Goal: Contribute content: Contribute content

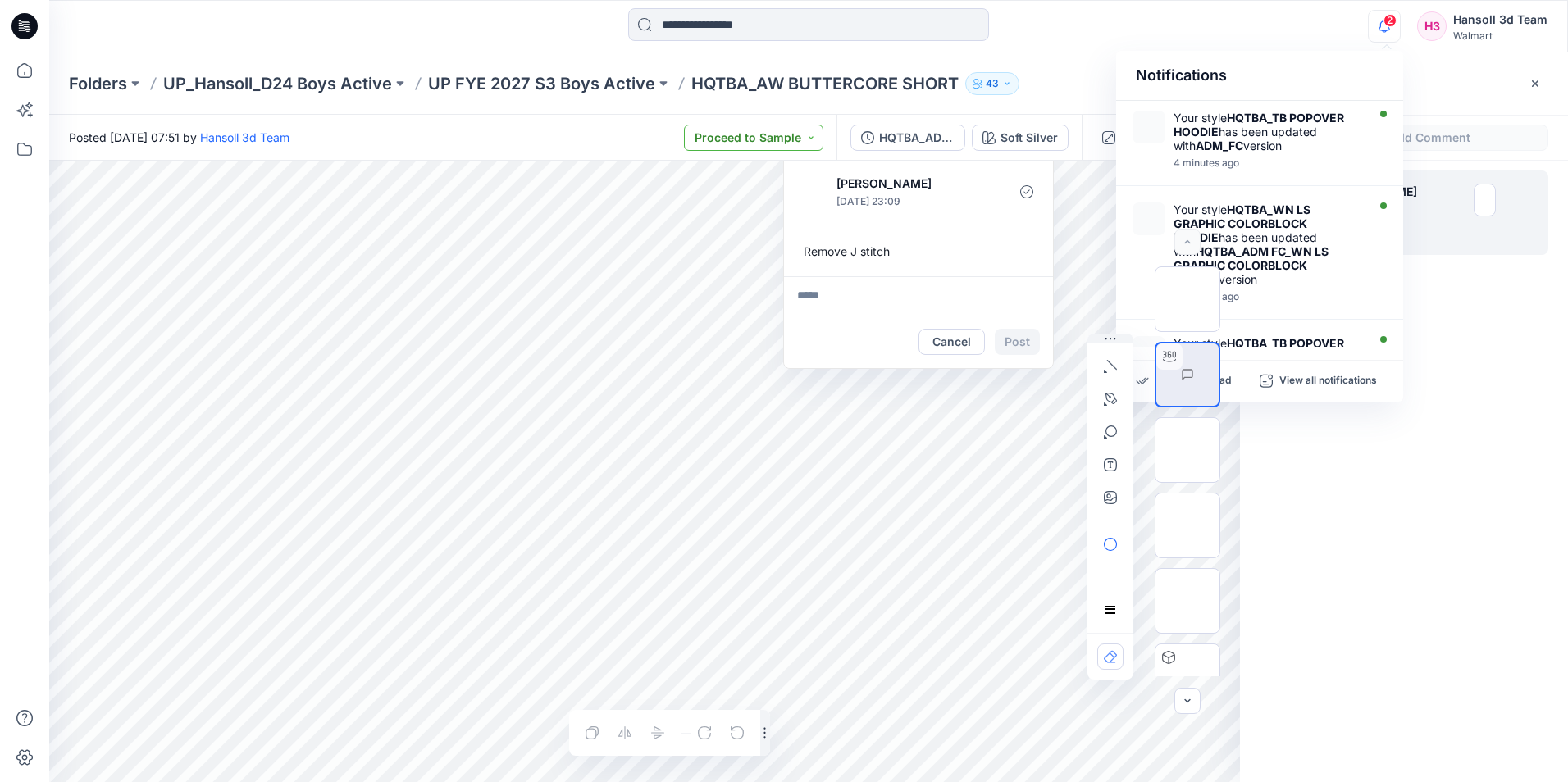
scroll to position [164, 0]
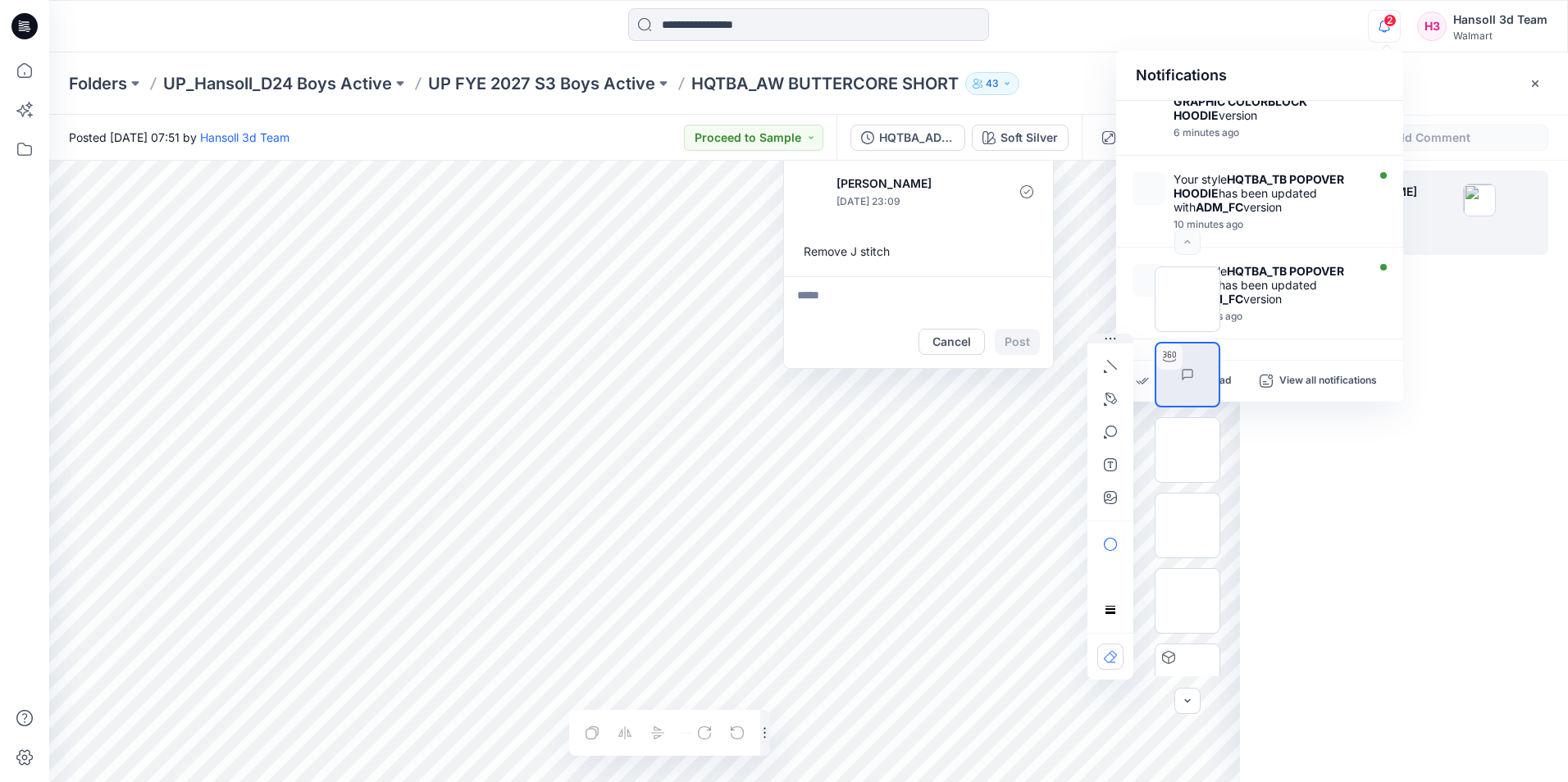
click at [1145, 24] on div at bounding box center [808, 26] width 759 height 36
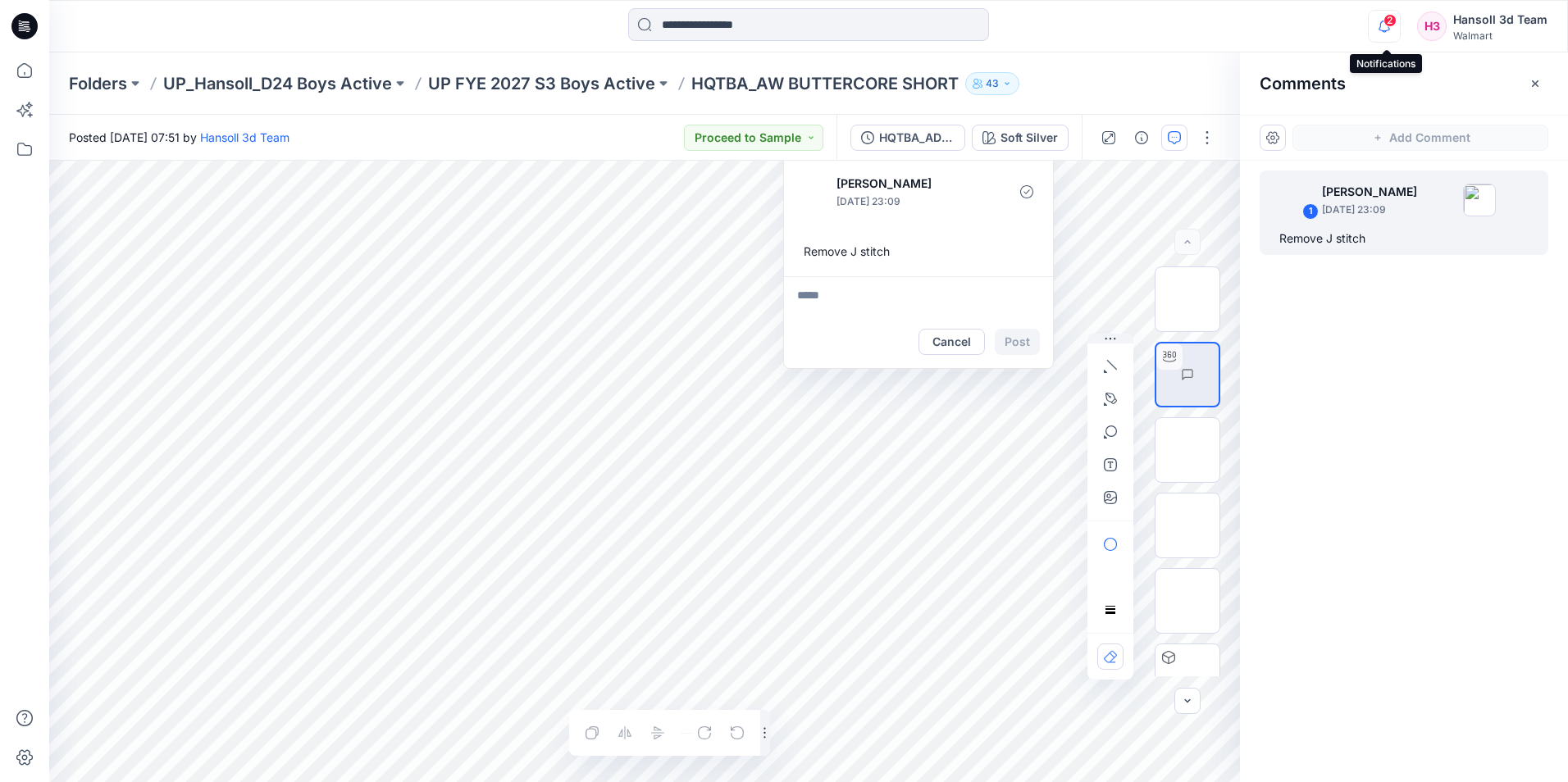
click at [1400, 27] on icon "button" at bounding box center [1383, 26] width 31 height 33
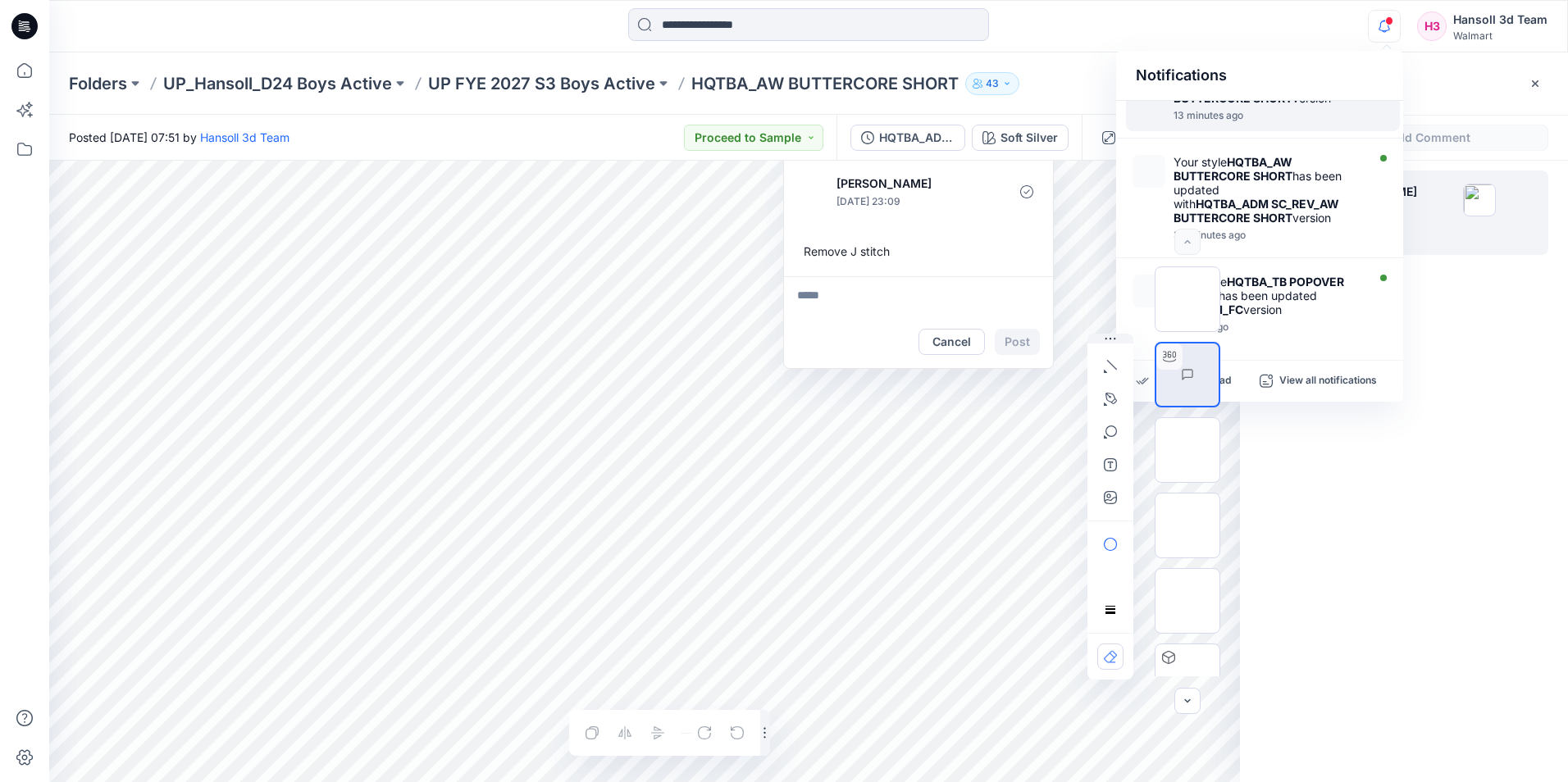
scroll to position [0, 0]
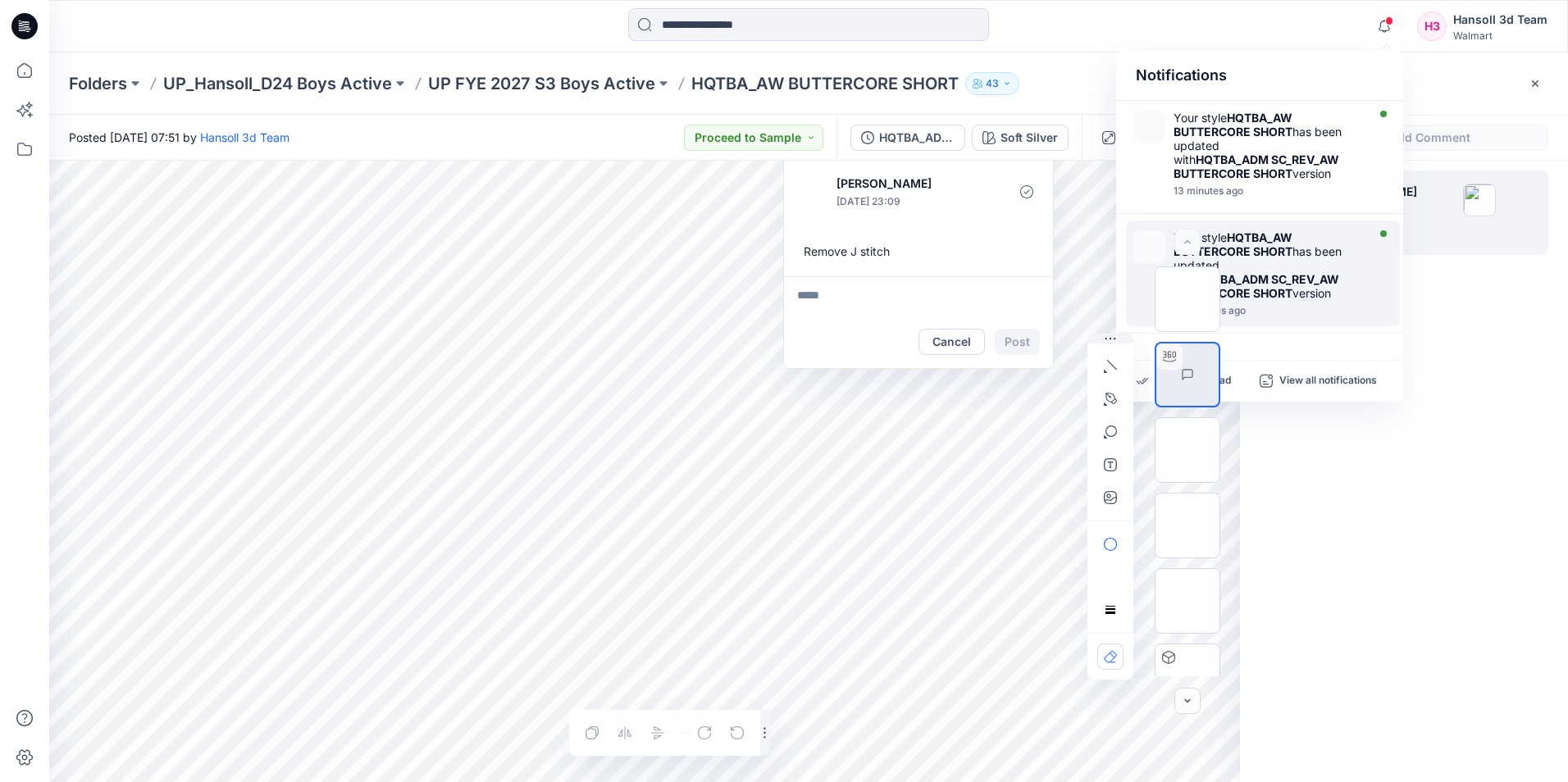
click at [1328, 298] on div "Your style HQTBA_AW BUTTERCORE SHORT has been updated with HQTBA_ADM SC_REV_AW …" at bounding box center [1267, 265] width 189 height 70
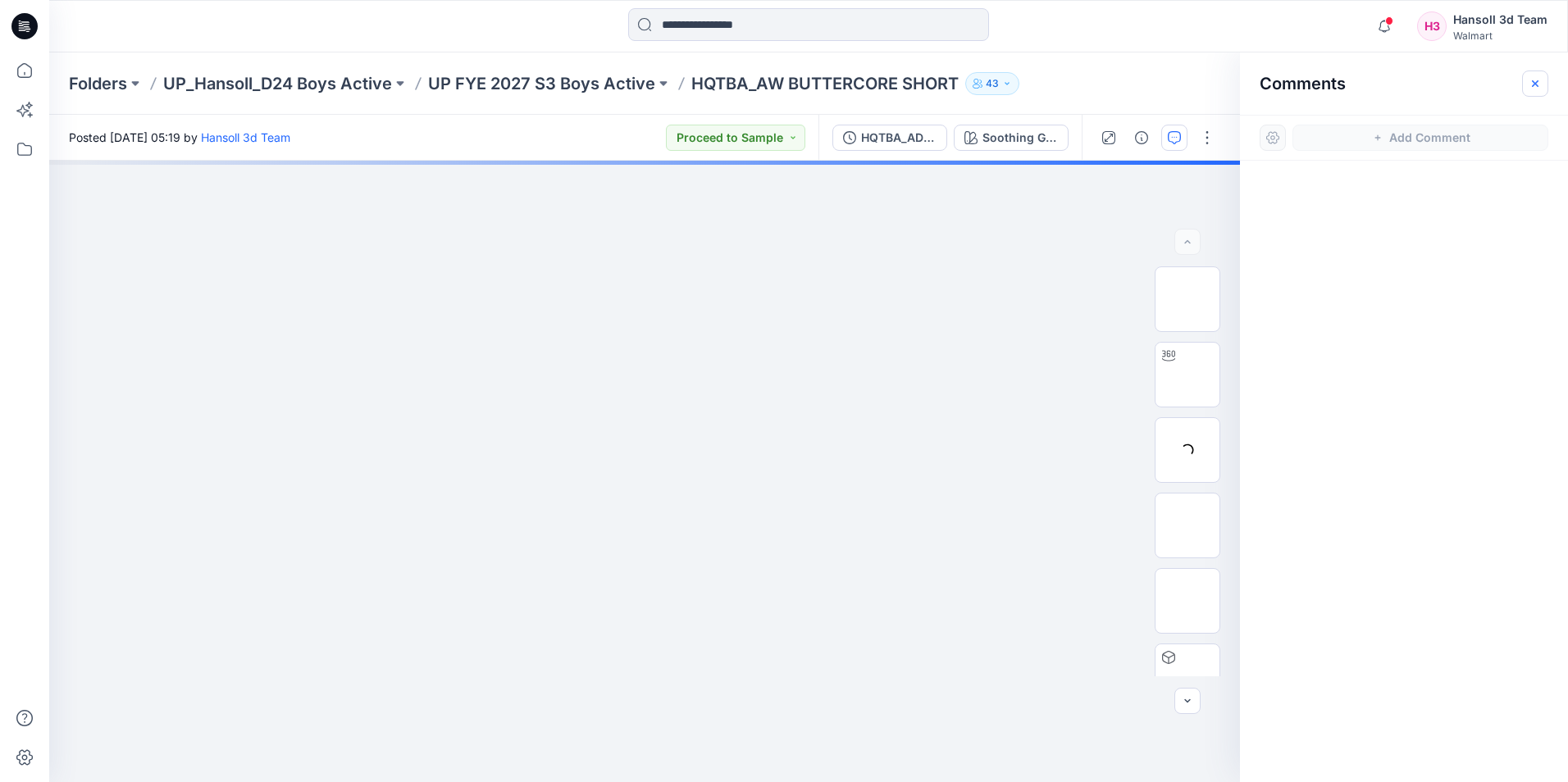
click at [1539, 79] on icon "button" at bounding box center [1534, 83] width 13 height 13
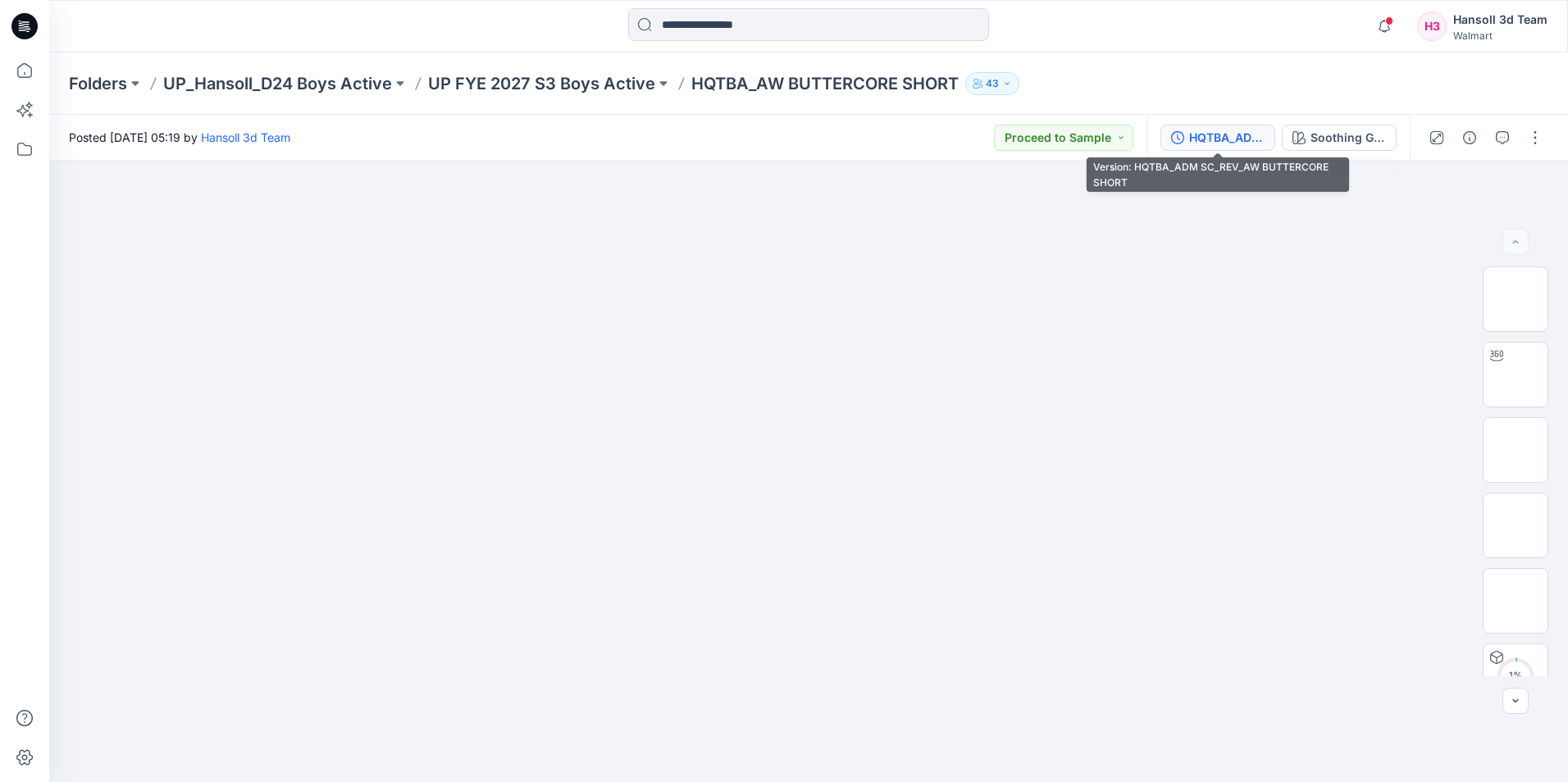
click at [1249, 134] on div "HQTBA_ADM SC_REV_AW BUTTERCORE SHORT" at bounding box center [1226, 138] width 75 height 18
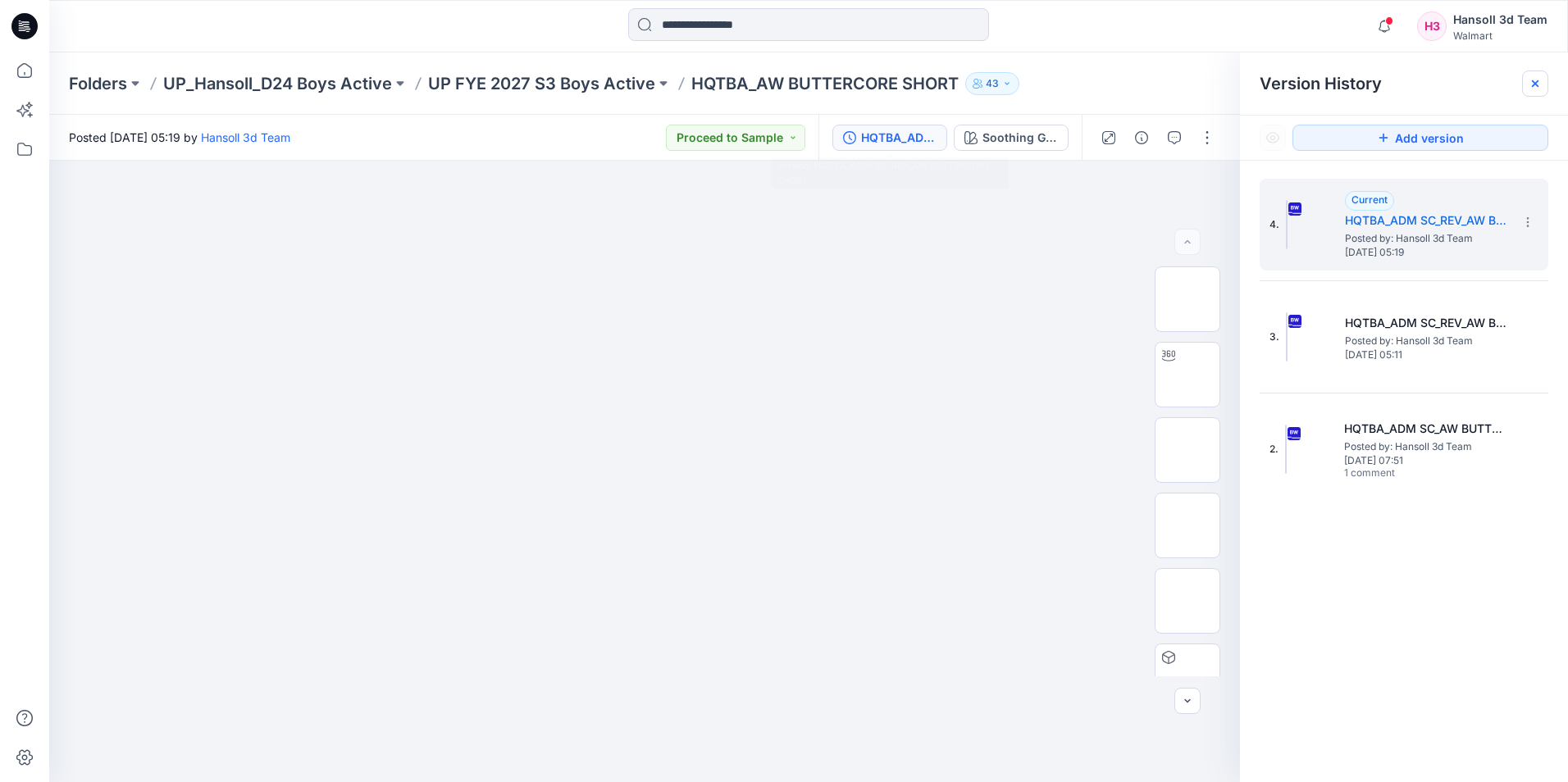
click at [1531, 87] on icon at bounding box center [1534, 83] width 13 height 13
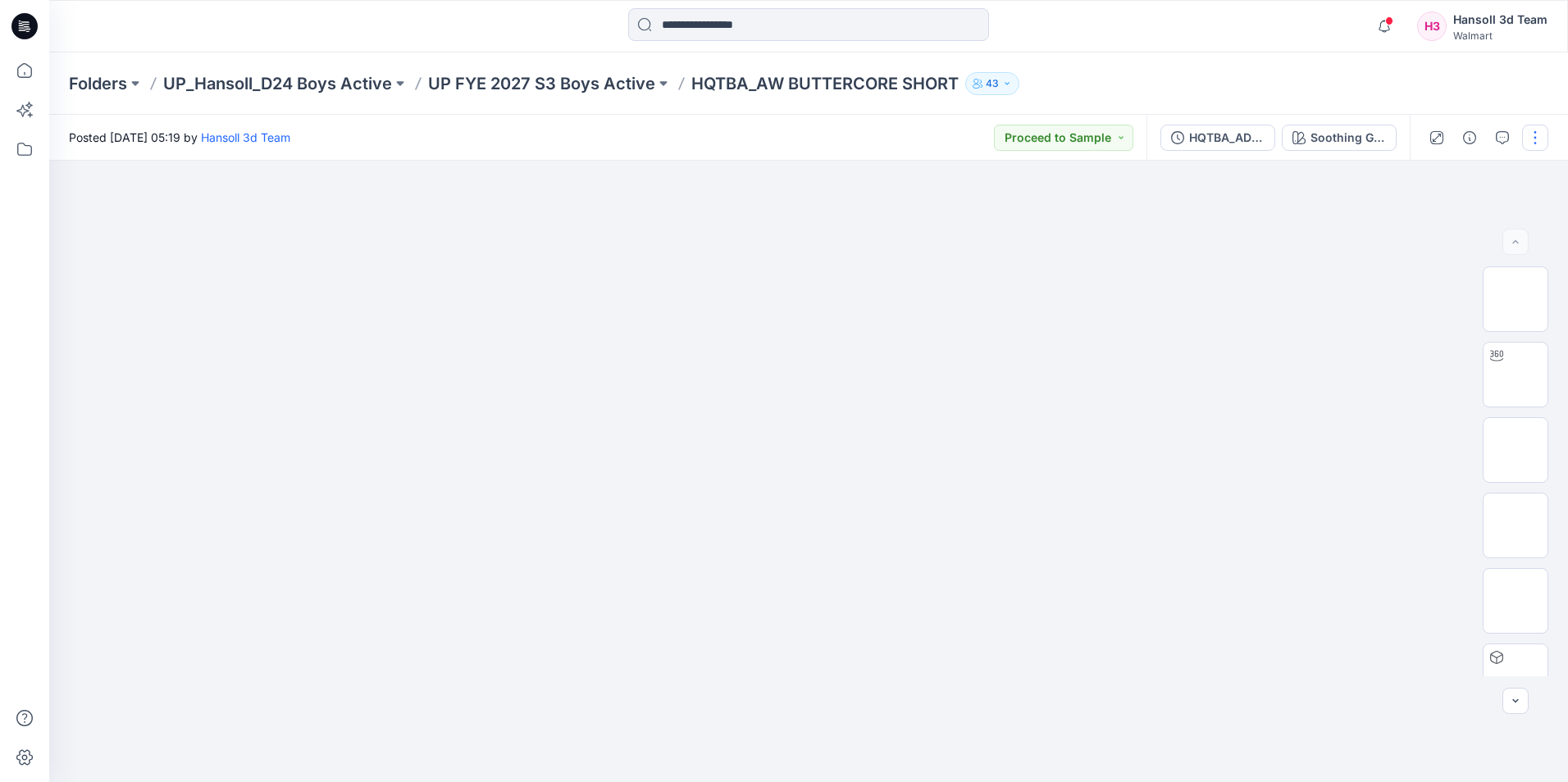
click at [1537, 150] on button "button" at bounding box center [1535, 138] width 26 height 26
click at [1448, 205] on div at bounding box center [1465, 199] width 157 height 16
click at [1448, 215] on button "Edit" at bounding box center [1465, 222] width 151 height 30
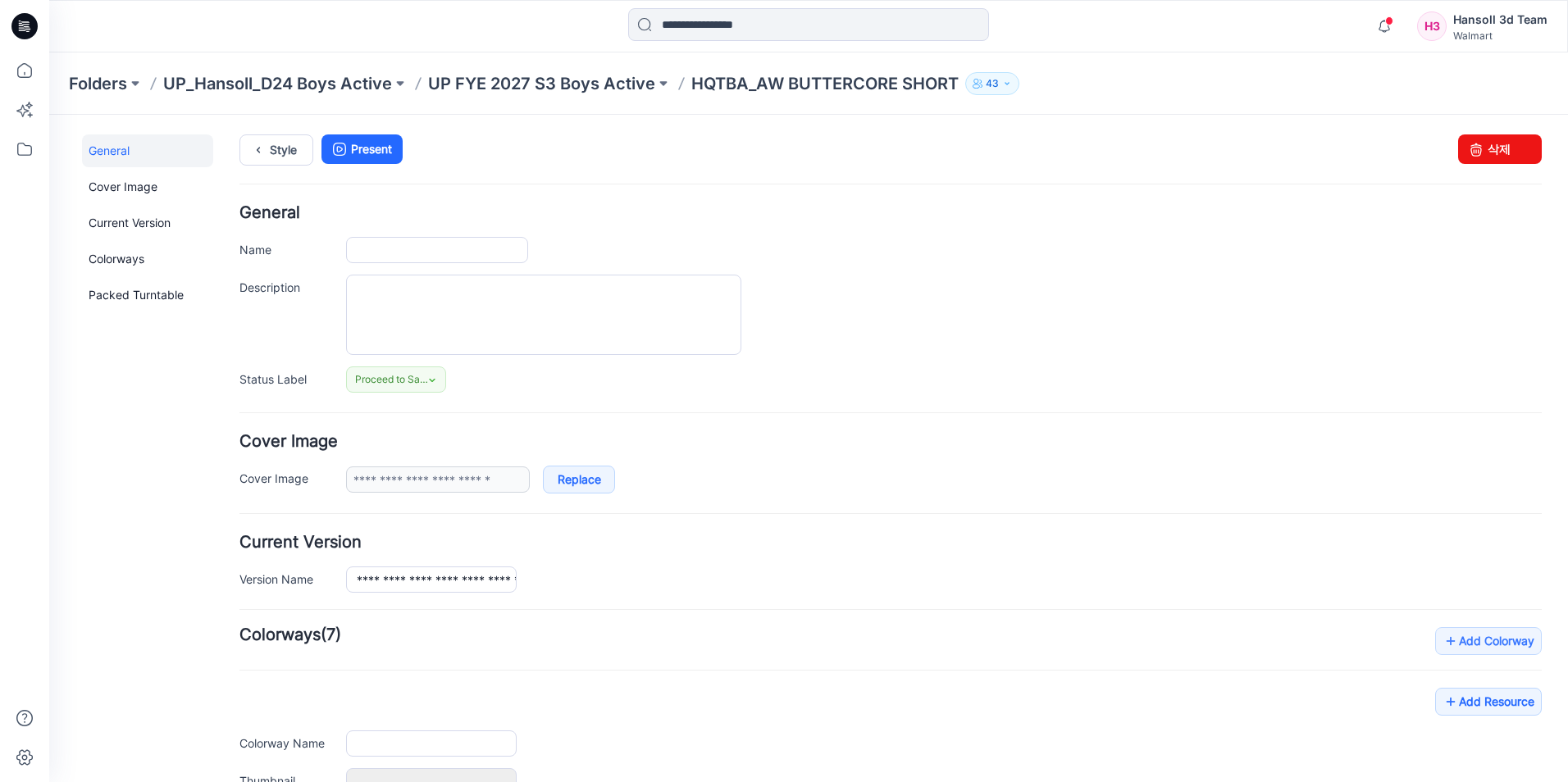
type input "**********"
type textarea "**********"
type input "**********"
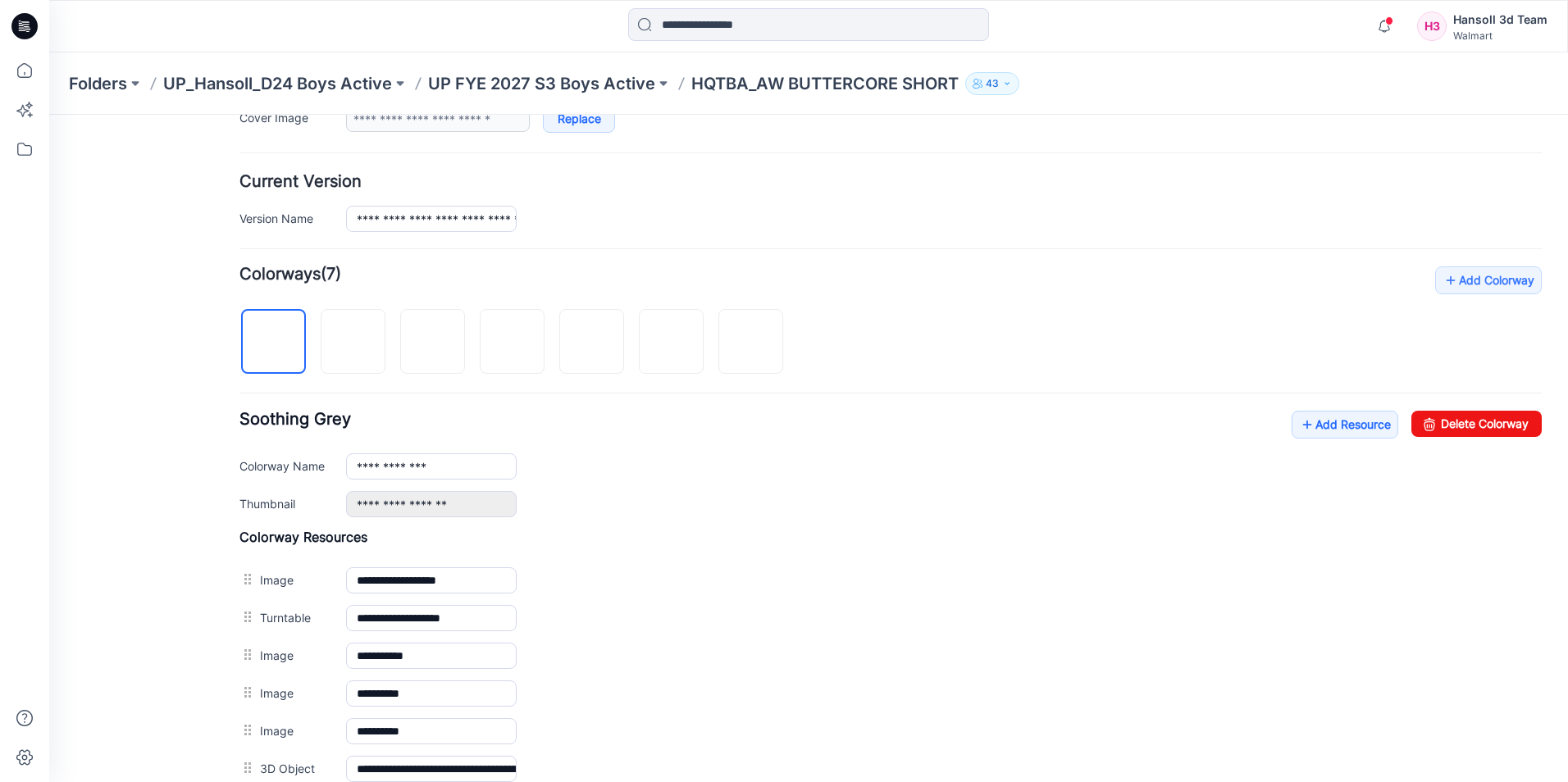
scroll to position [390, 0]
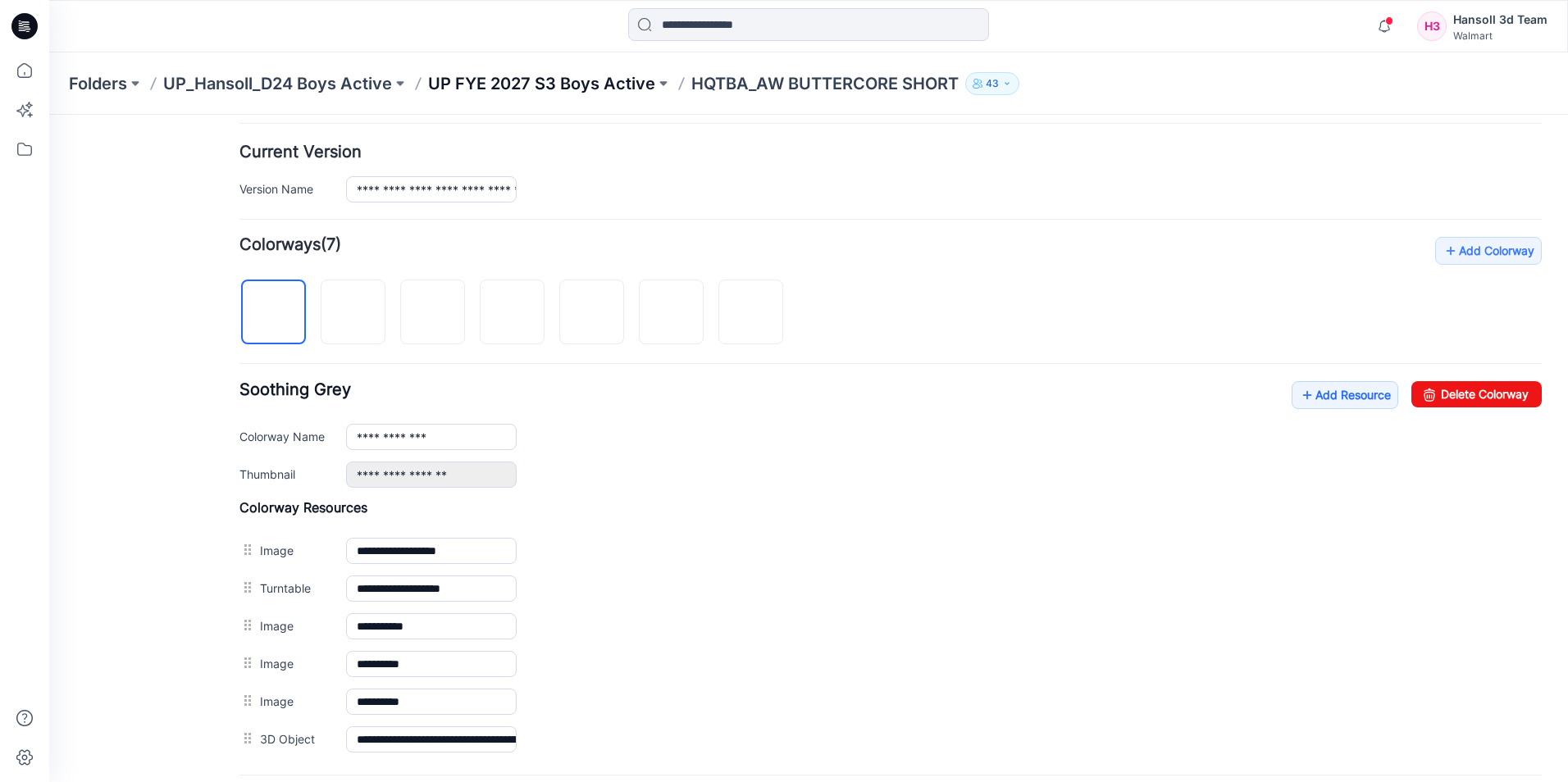
click at [562, 87] on p "UP FYE 2027 S3 Boys Active" at bounding box center [541, 83] width 227 height 23
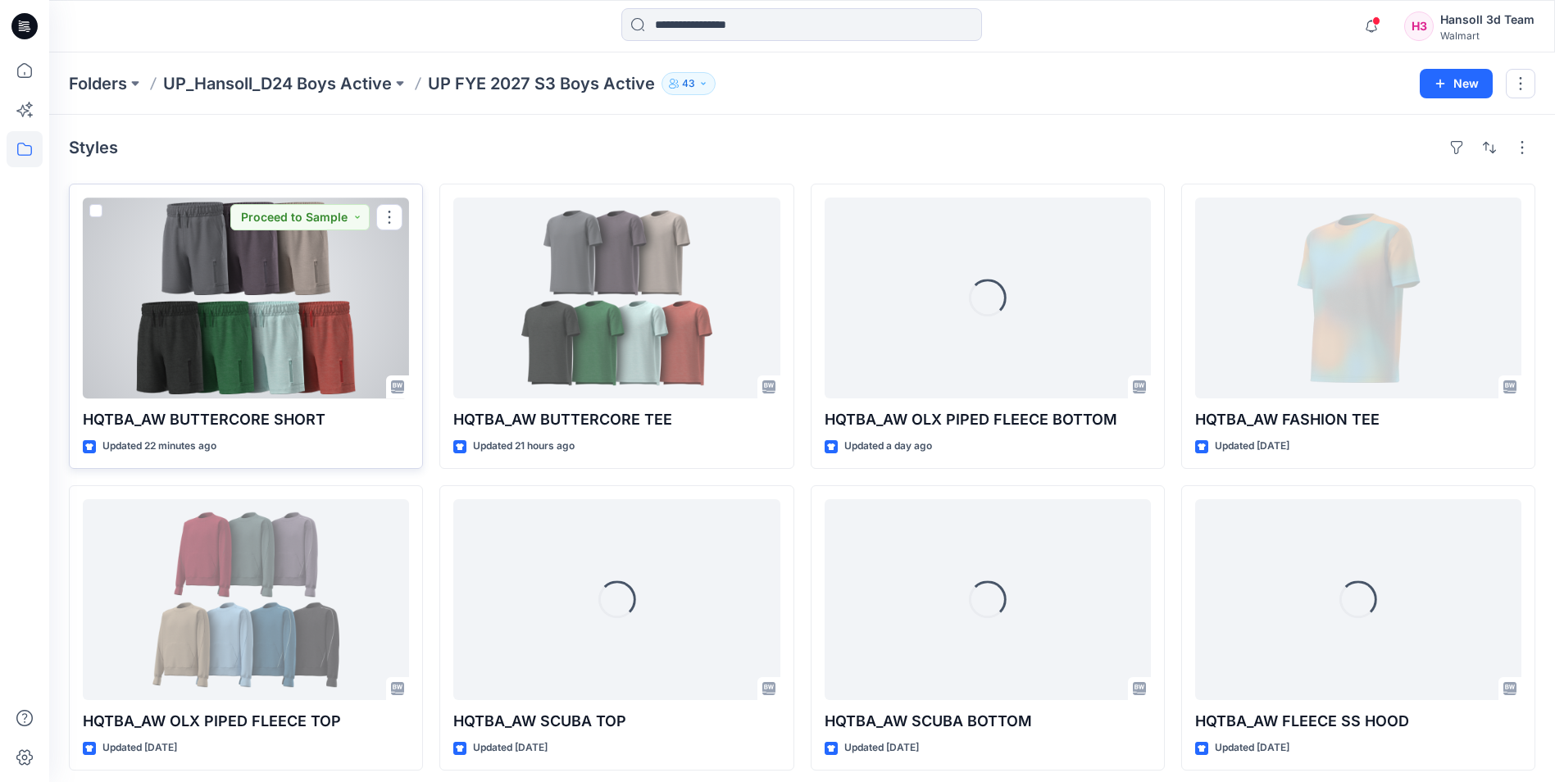
click at [270, 382] on div at bounding box center [246, 298] width 326 height 201
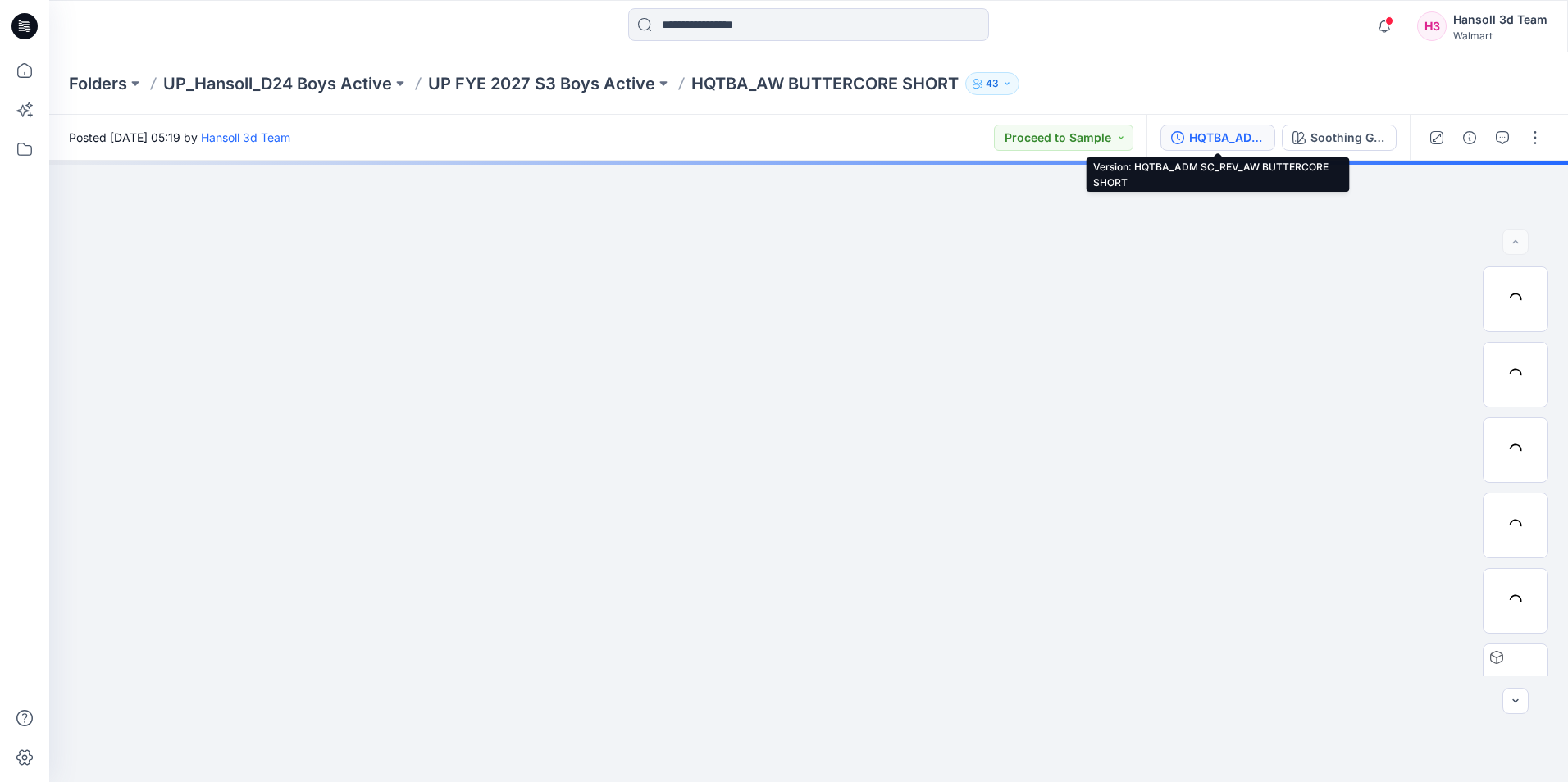
click at [1203, 130] on div "HQTBA_ADM SC_REV_AW BUTTERCORE SHORT" at bounding box center [1226, 138] width 75 height 18
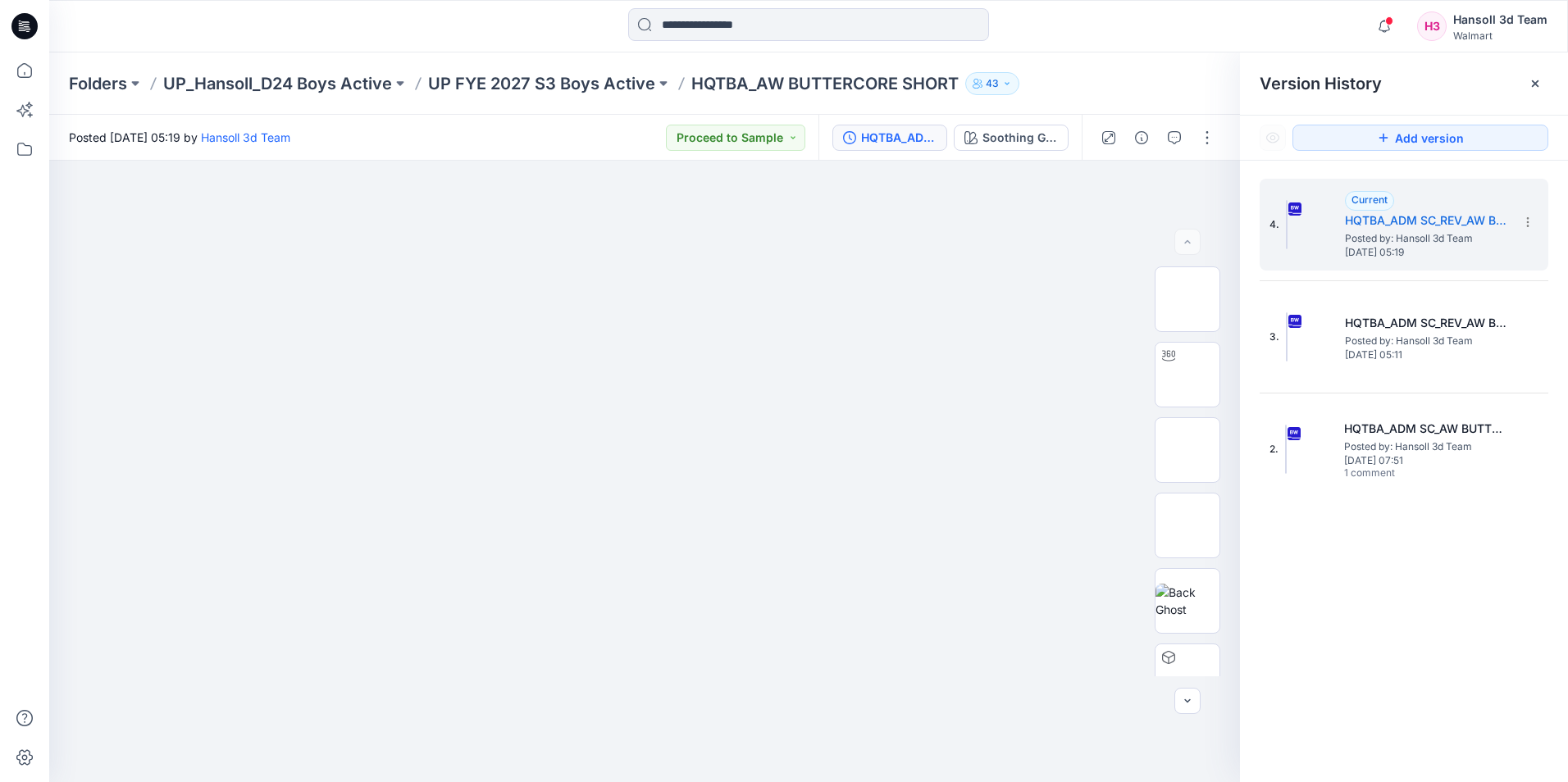
click at [1157, 87] on div "Folders UP_Hansoll_D24 Boys Active UP FYE 2027 S3 Boys Active HQTBA_AW BUTTERCO…" at bounding box center [744, 83] width 1351 height 23
click at [1153, 82] on div "Folders UP_Hansoll_D24 Boys Active UP FYE 2027 S3 Boys Active HQTBA_AW BUTTERCO…" at bounding box center [744, 83] width 1351 height 23
click at [1522, 78] on div at bounding box center [1535, 84] width 26 height 26
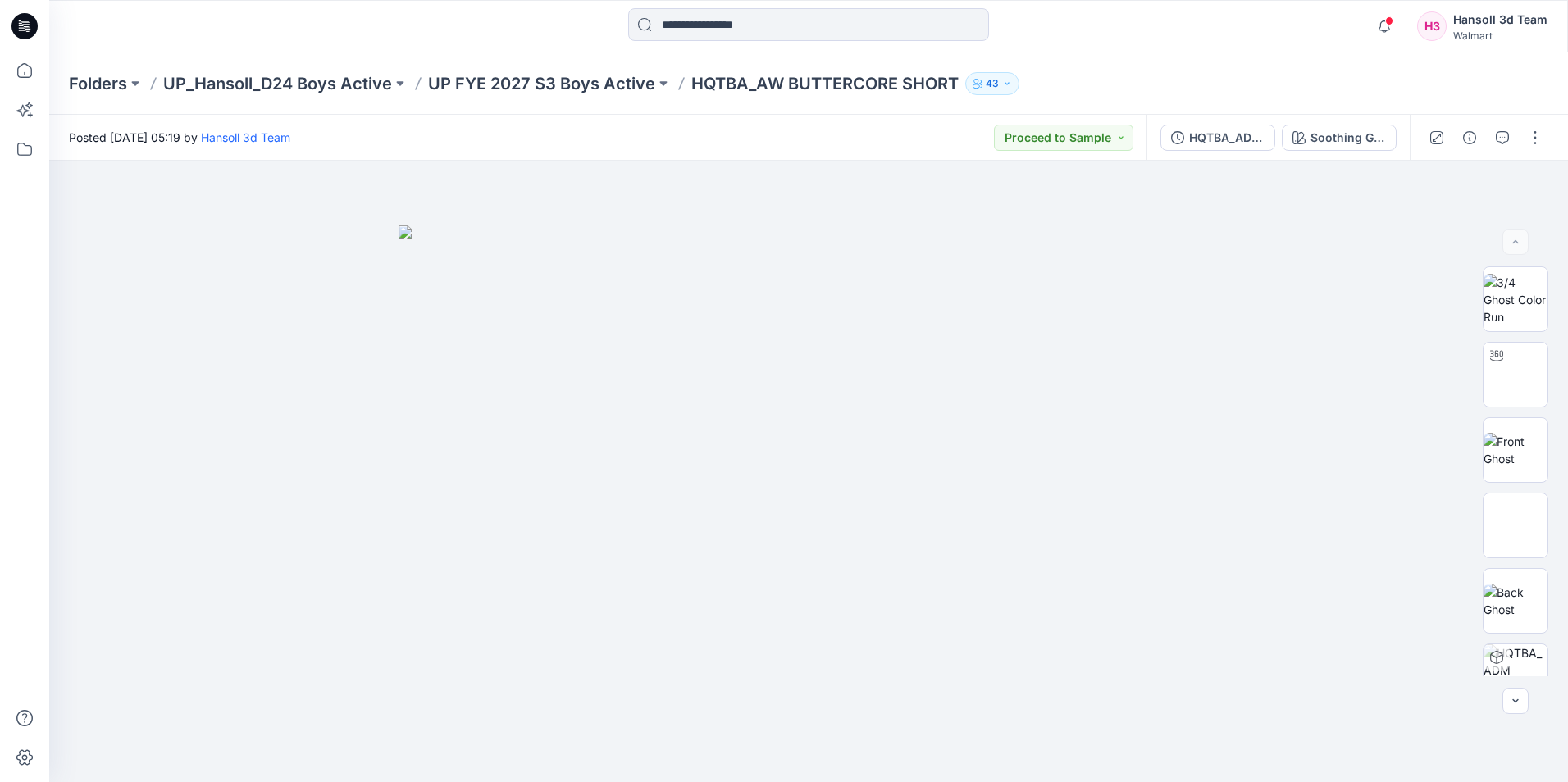
click at [1332, 75] on div "Folders UP_Hansoll_D24 Boys Active UP FYE 2027 S3 Boys Active HQTBA_AW BUTTERCO…" at bounding box center [744, 83] width 1351 height 23
click at [1468, 139] on icon "button" at bounding box center [1469, 137] width 13 height 13
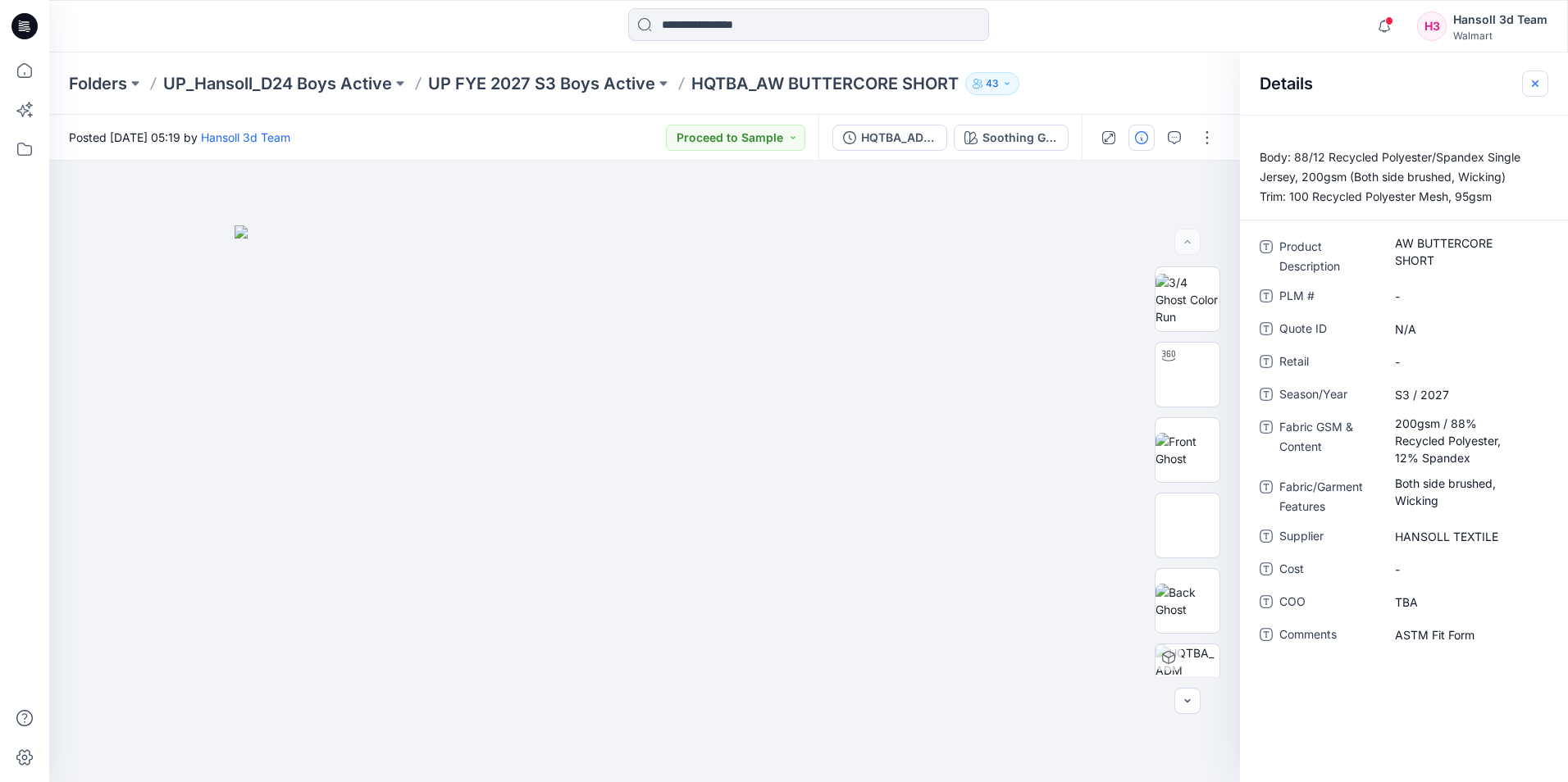
click at [1530, 88] on icon "button" at bounding box center [1534, 83] width 13 height 13
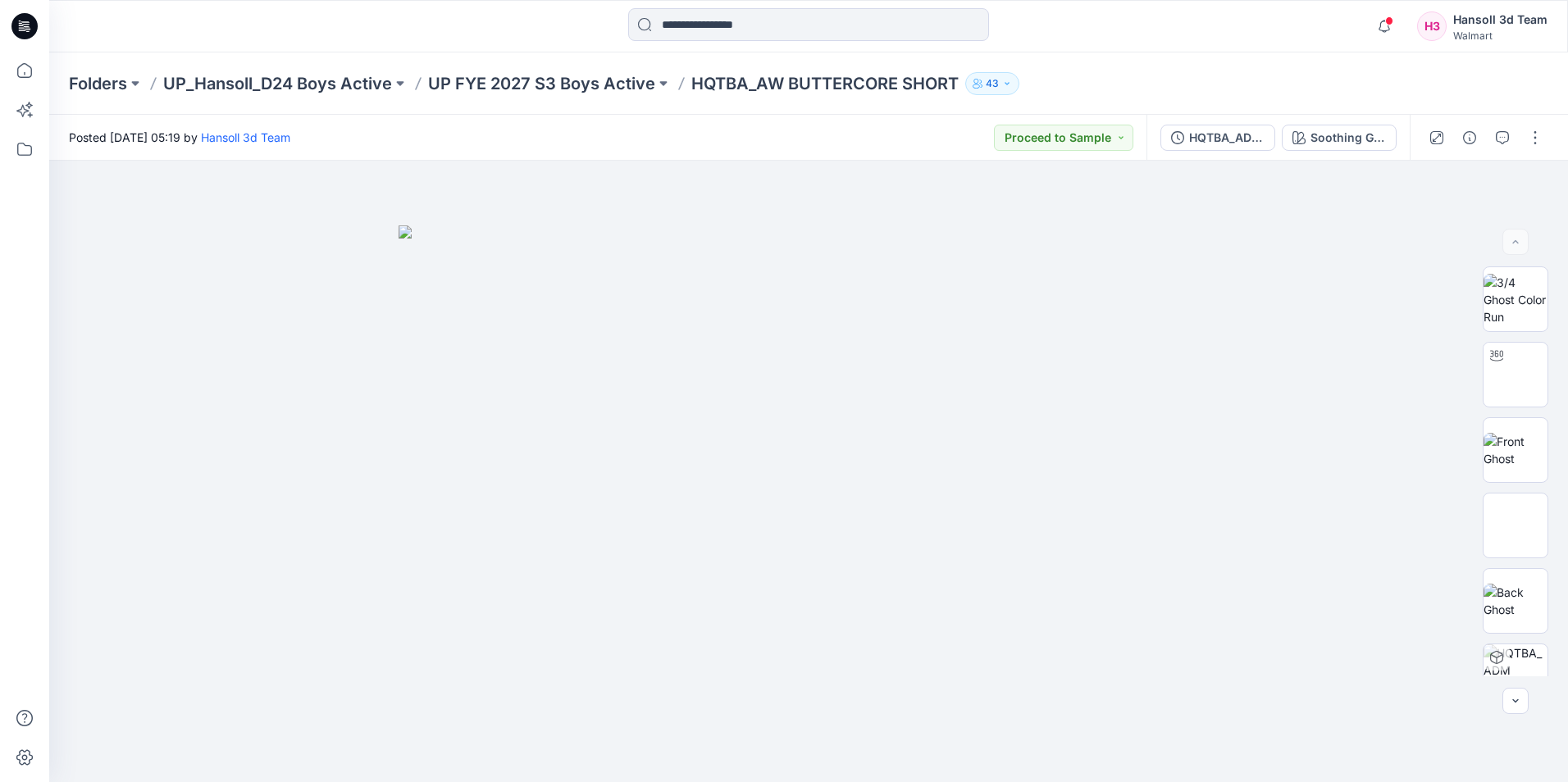
click at [1536, 120] on div at bounding box center [1485, 138] width 152 height 46
click at [1537, 138] on button "button" at bounding box center [1535, 138] width 26 height 26
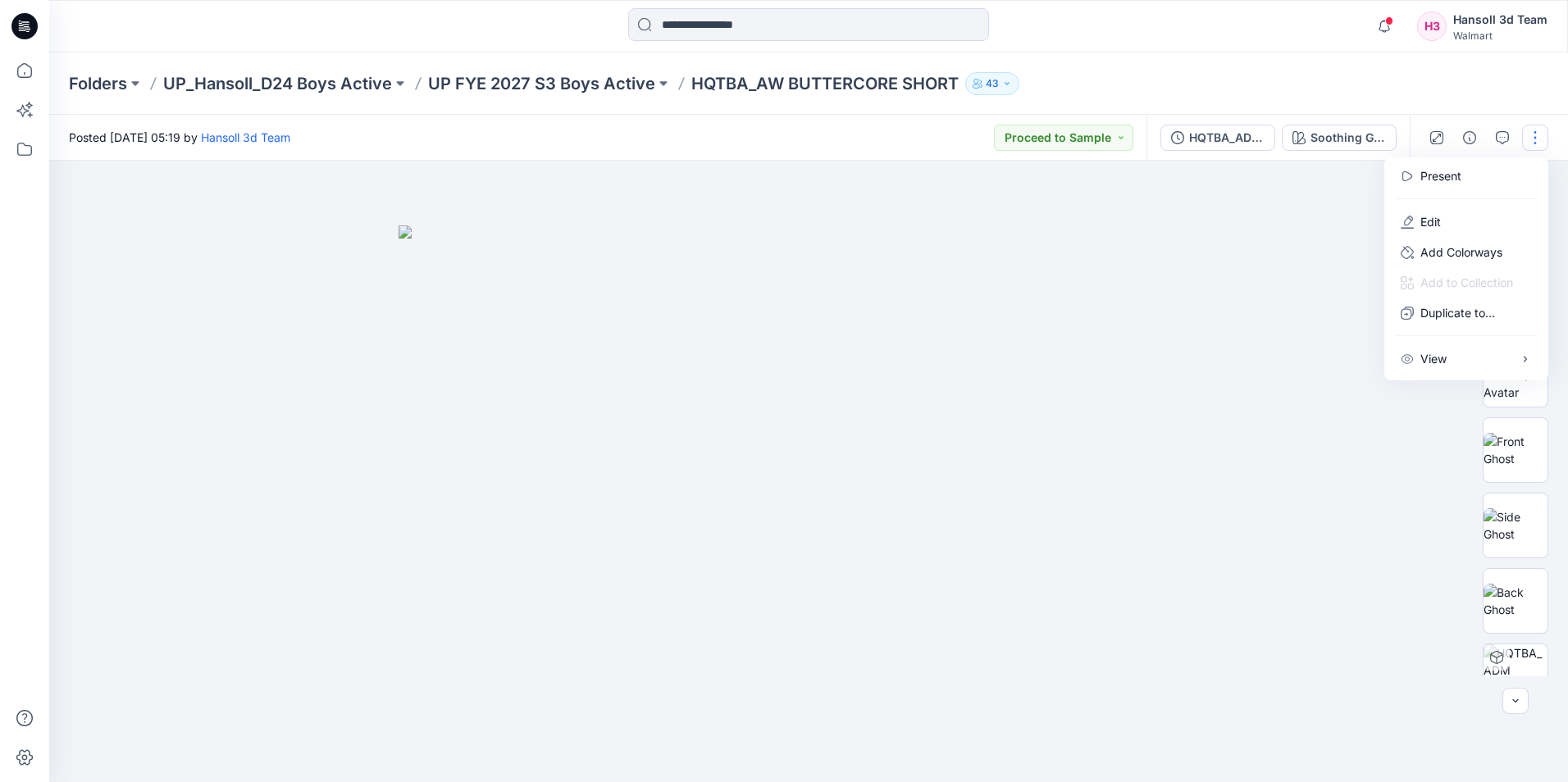
click at [1292, 84] on div "Folders UP_Hansoll_D24 Boys Active UP FYE 2027 S3 Boys Active HQTBA_AW BUTTERCO…" at bounding box center [744, 83] width 1351 height 23
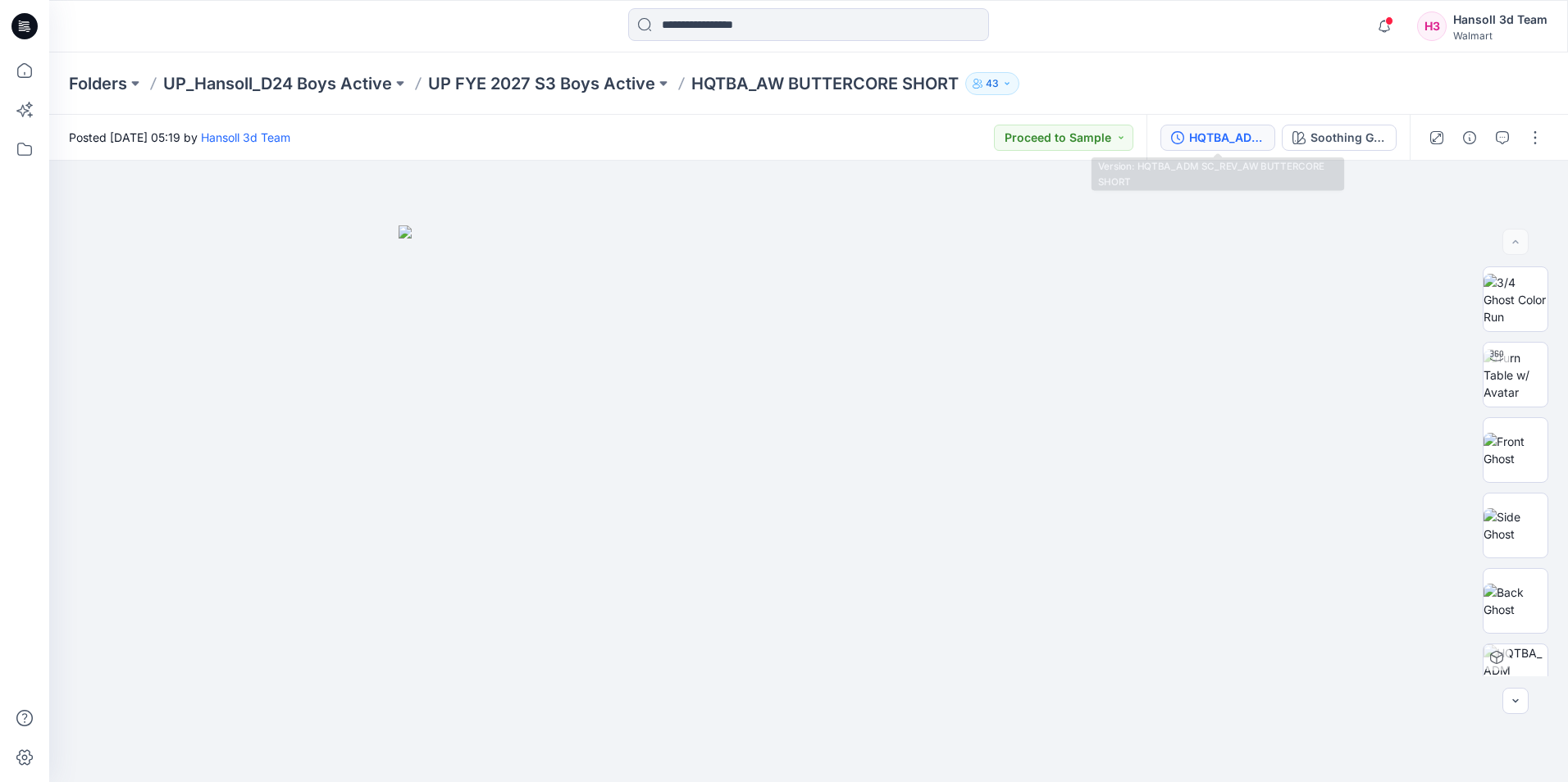
click at [1231, 126] on button "HQTBA_ADM SC_REV_AW BUTTERCORE SHORT" at bounding box center [1217, 138] width 115 height 26
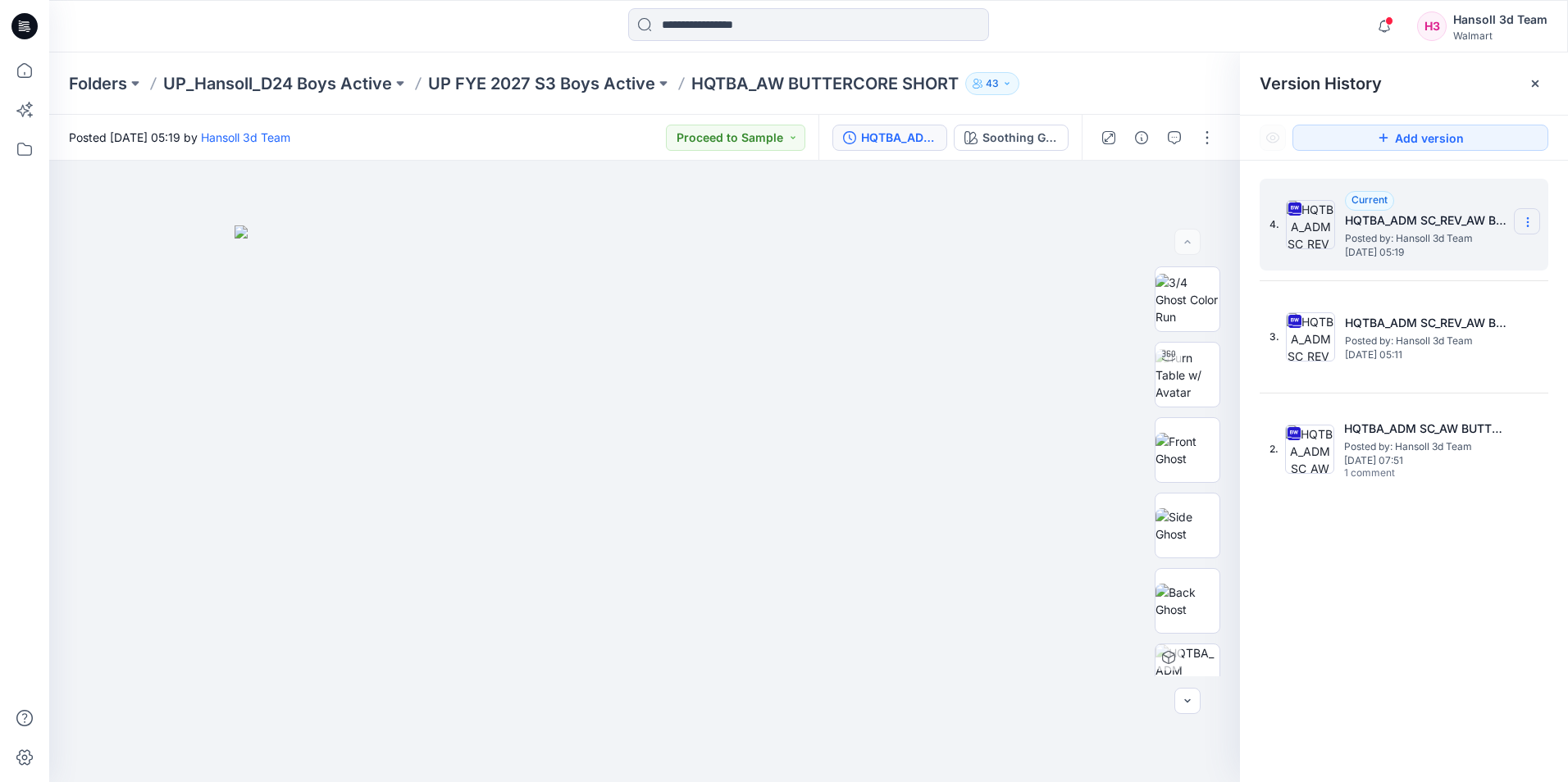
click at [1526, 217] on icon at bounding box center [1527, 222] width 13 height 13
click at [1445, 321] on span "Rename Version" at bounding box center [1419, 320] width 86 height 20
click at [1394, 222] on input "**********" at bounding box center [1446, 220] width 180 height 26
click at [1400, 223] on input "**********" at bounding box center [1446, 220] width 180 height 26
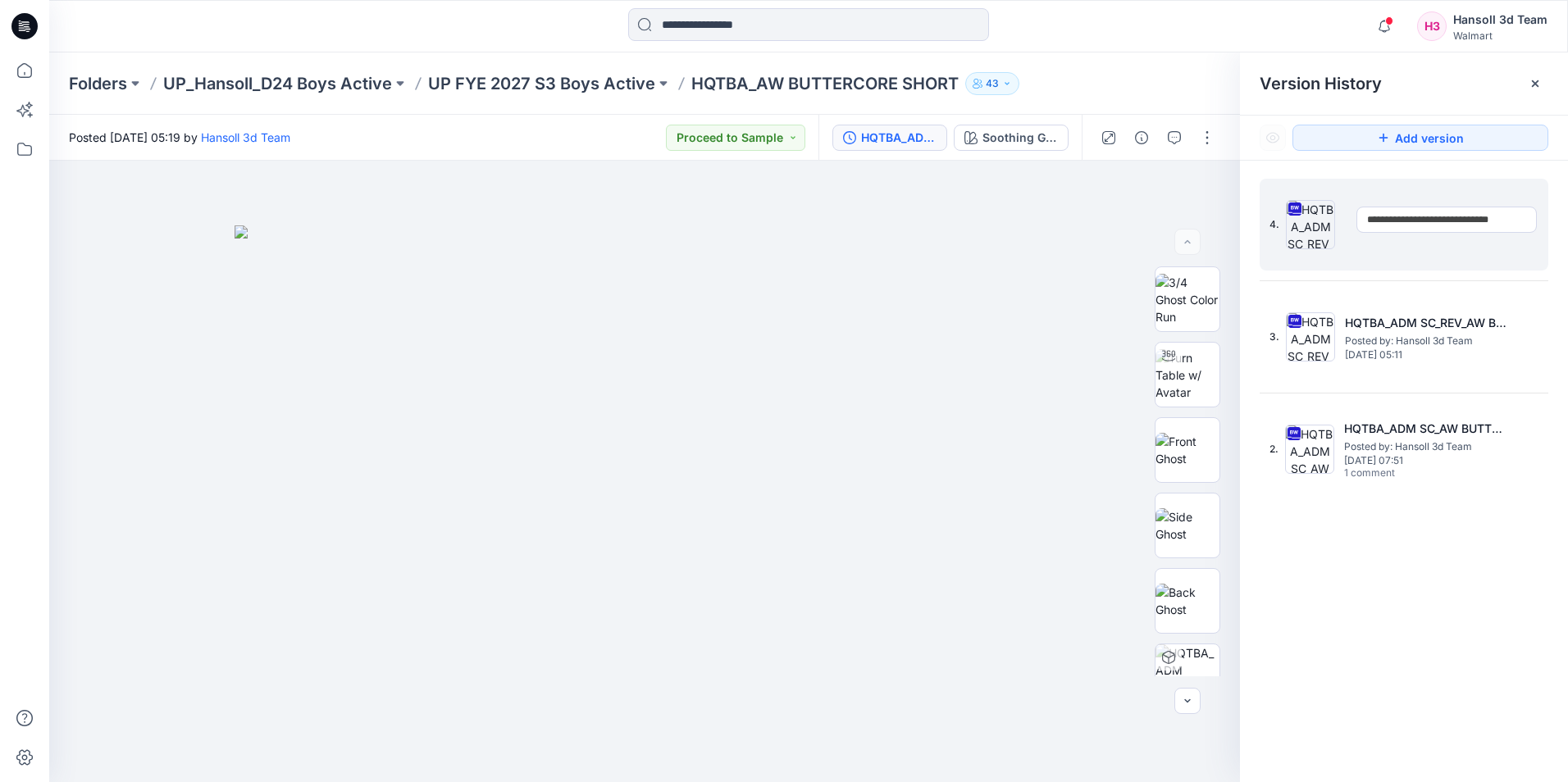
scroll to position [0, 30]
type input "**********"
click at [1528, 84] on icon at bounding box center [1534, 83] width 13 height 13
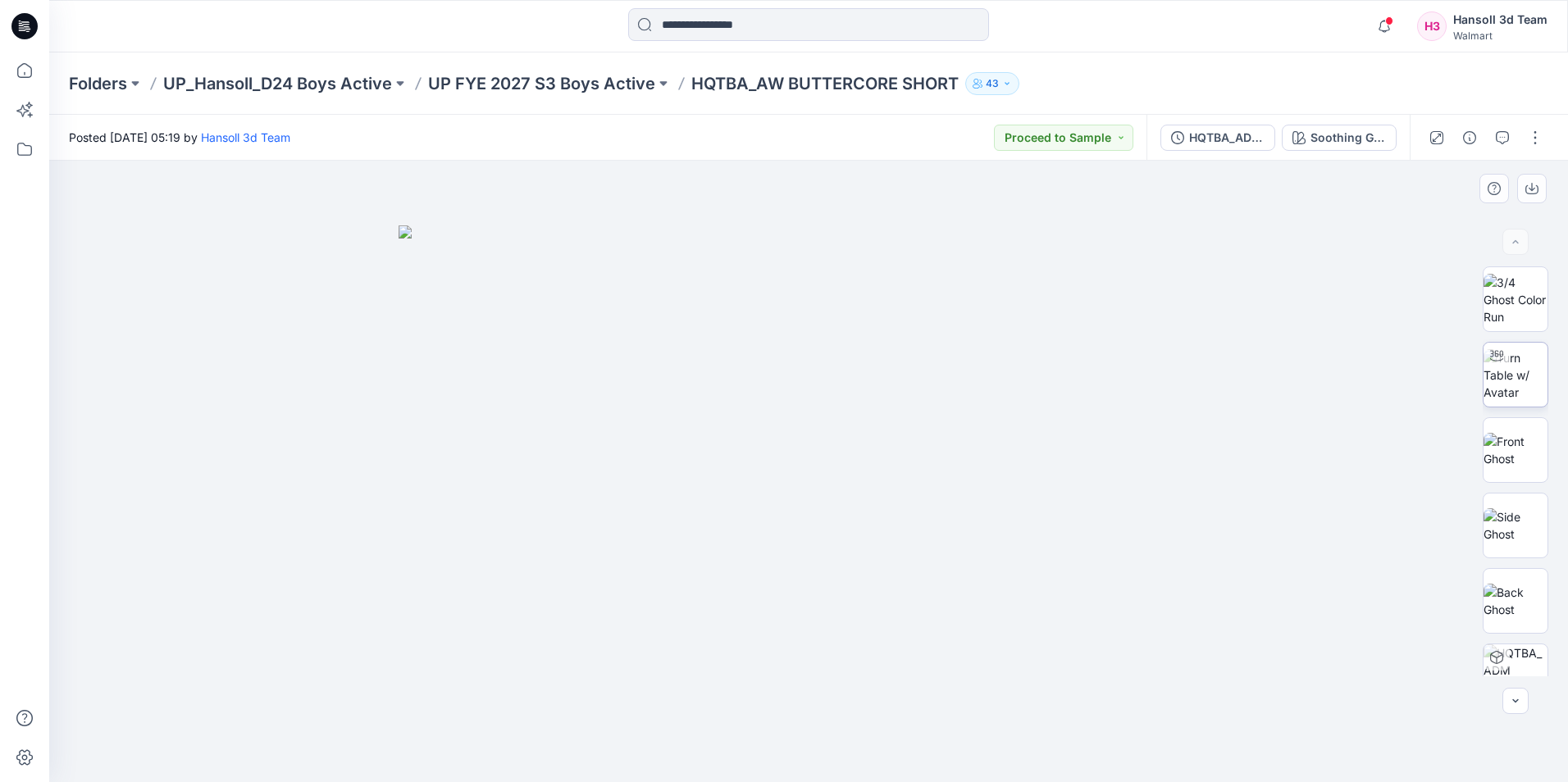
click at [1519, 377] on img at bounding box center [1515, 375] width 64 height 52
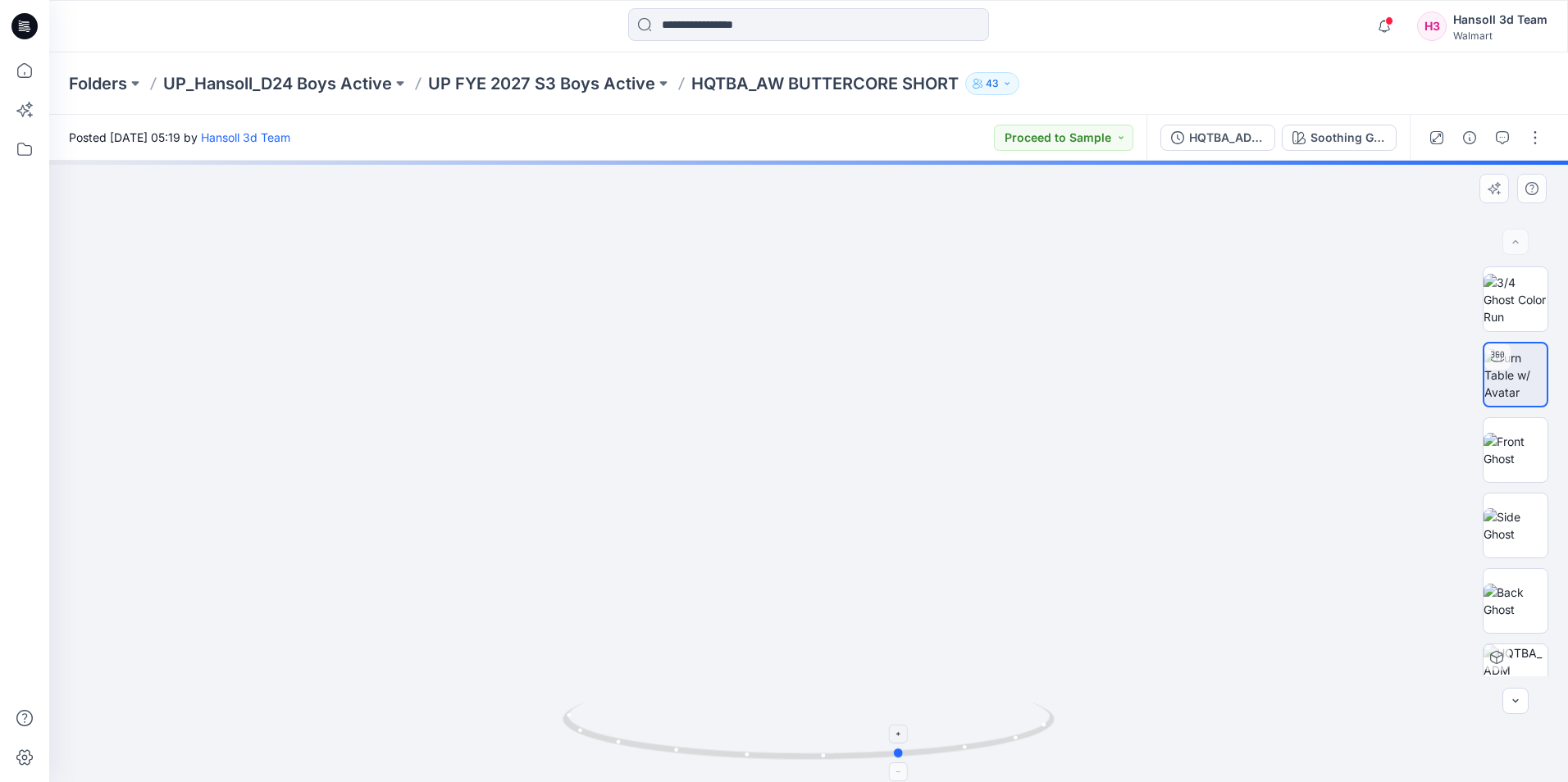
drag, startPoint x: 811, startPoint y: 753, endPoint x: 904, endPoint y: 752, distance: 93.5
click at [904, 752] on icon at bounding box center [810, 733] width 496 height 61
drag, startPoint x: 759, startPoint y: 616, endPoint x: 764, endPoint y: 544, distance: 72.3
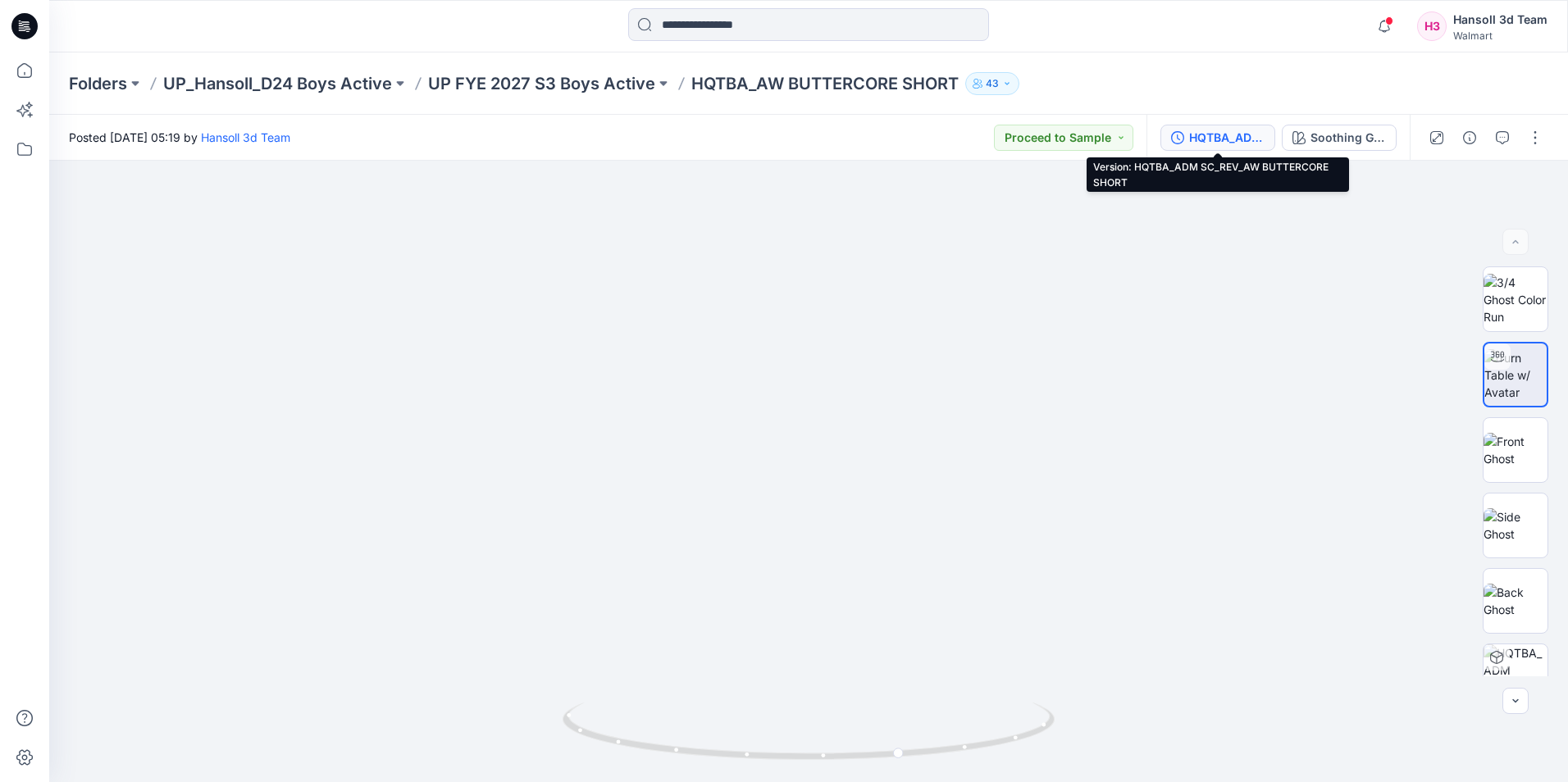
click at [1268, 145] on button "HQTBA_ADM SC_REV_AW BUTTERCORE SHORT" at bounding box center [1217, 138] width 115 height 26
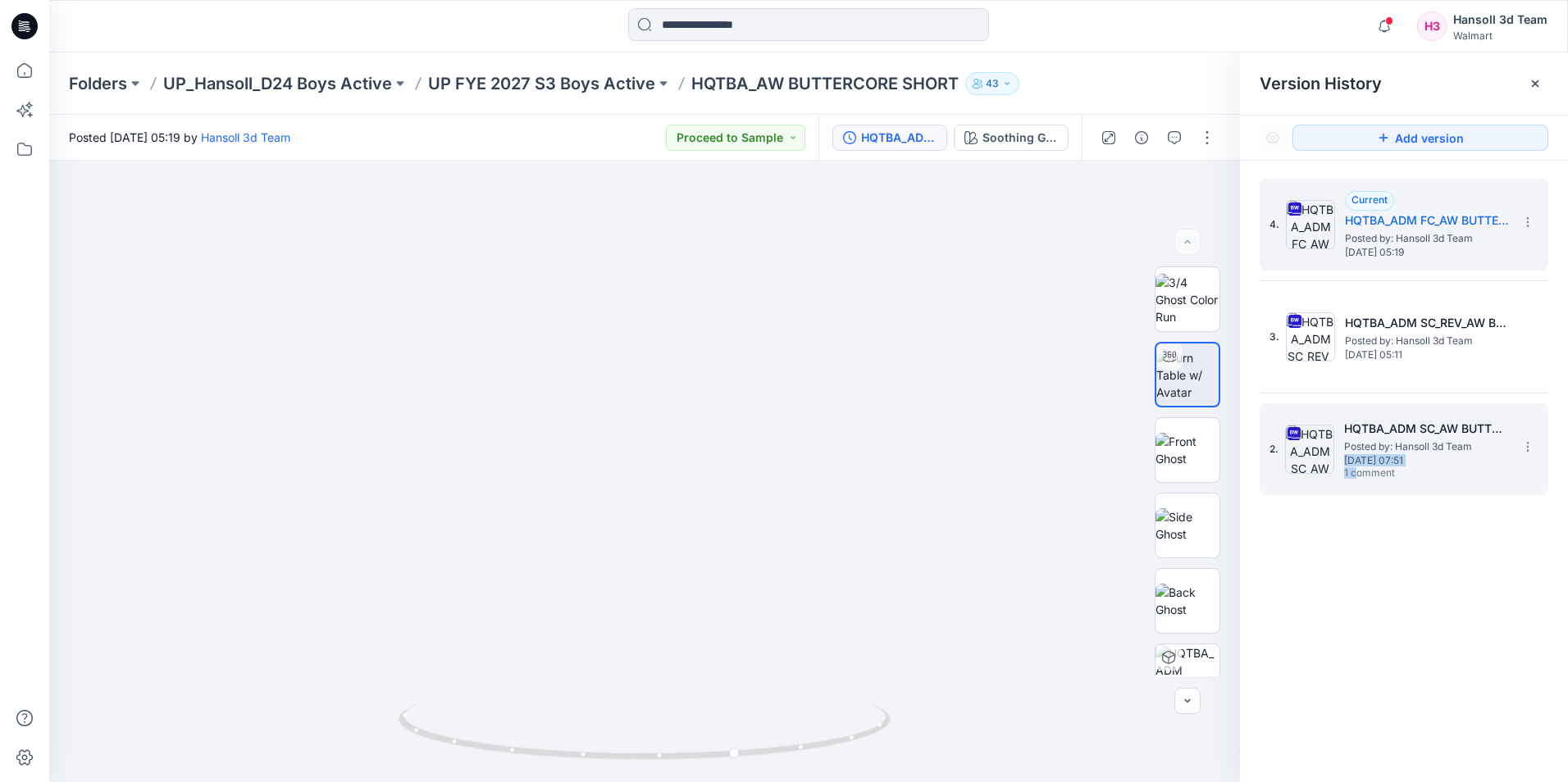
drag, startPoint x: 1342, startPoint y: 462, endPoint x: 1359, endPoint y: 489, distance: 31.6
click at [1359, 489] on div "2. HQTBA_ADM SC_AW BUTTERCORE SHORT Posted by: Hansoll 3d Team Friday, Septembe…" at bounding box center [1403, 449] width 289 height 92
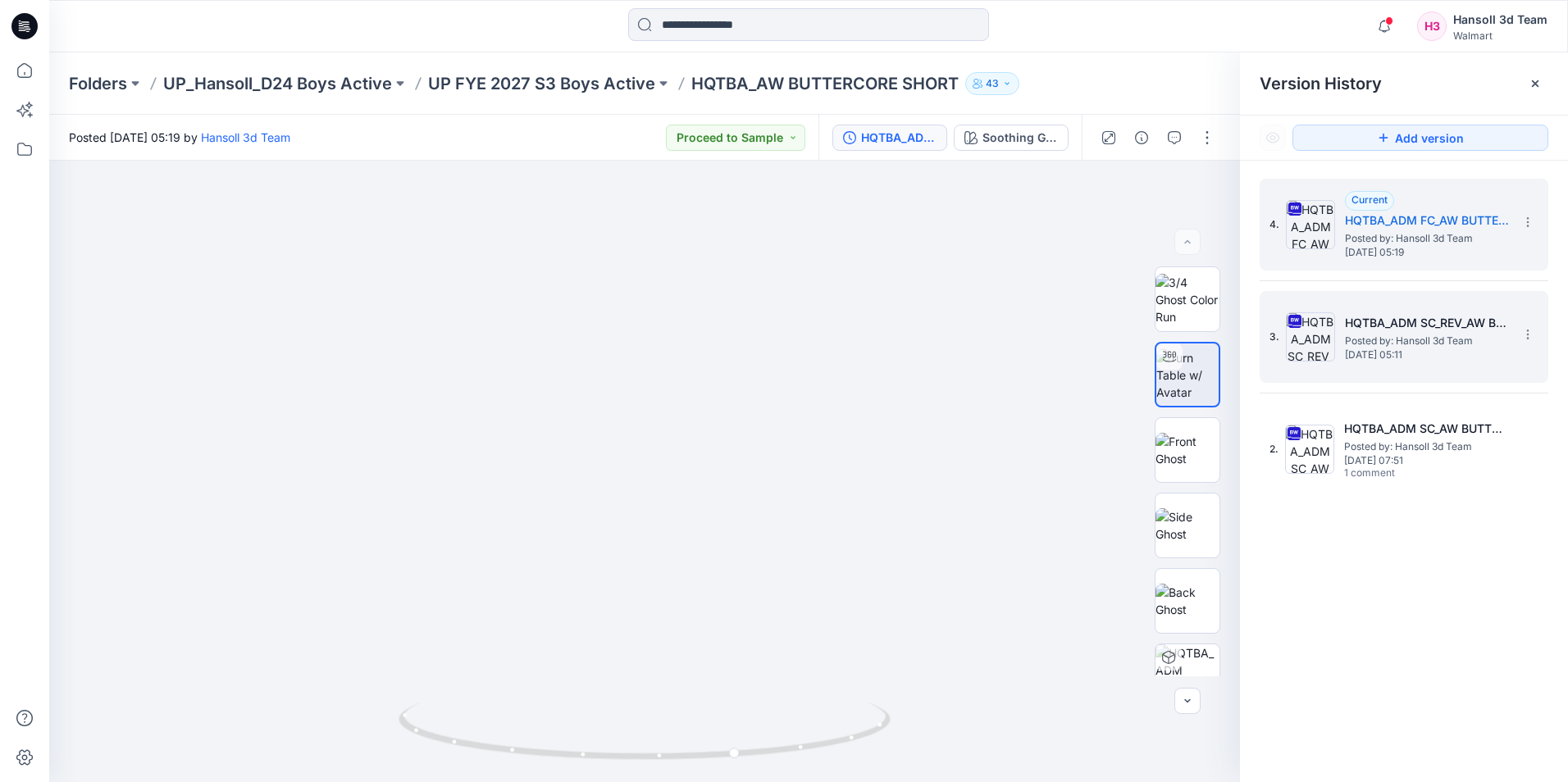
drag, startPoint x: 1359, startPoint y: 489, endPoint x: 1430, endPoint y: 353, distance: 152.9
click at [1430, 353] on span "Thursday, September 18, 2025 05:11" at bounding box center [1427, 354] width 164 height 11
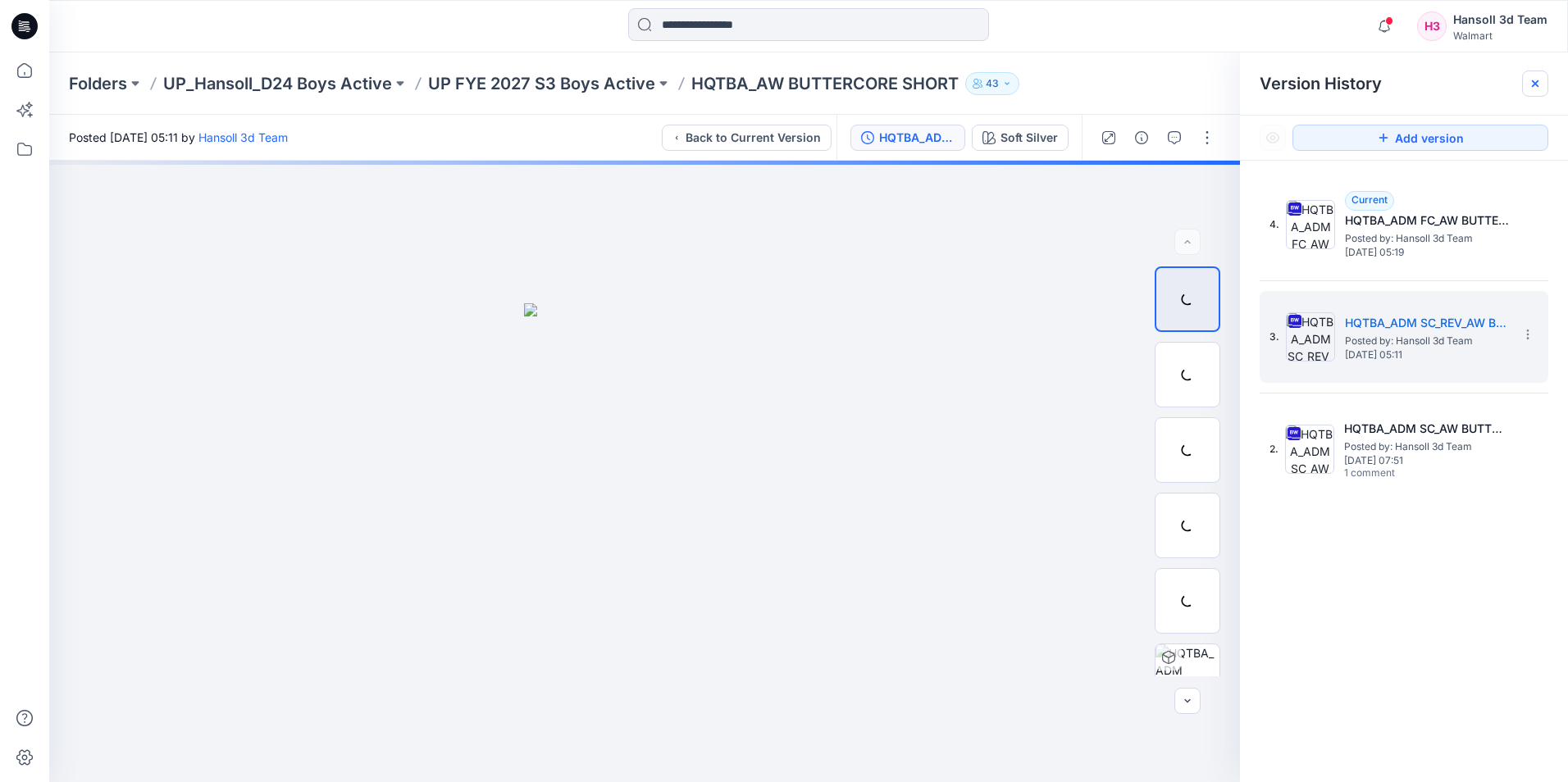
click at [1541, 92] on div at bounding box center [1535, 84] width 26 height 26
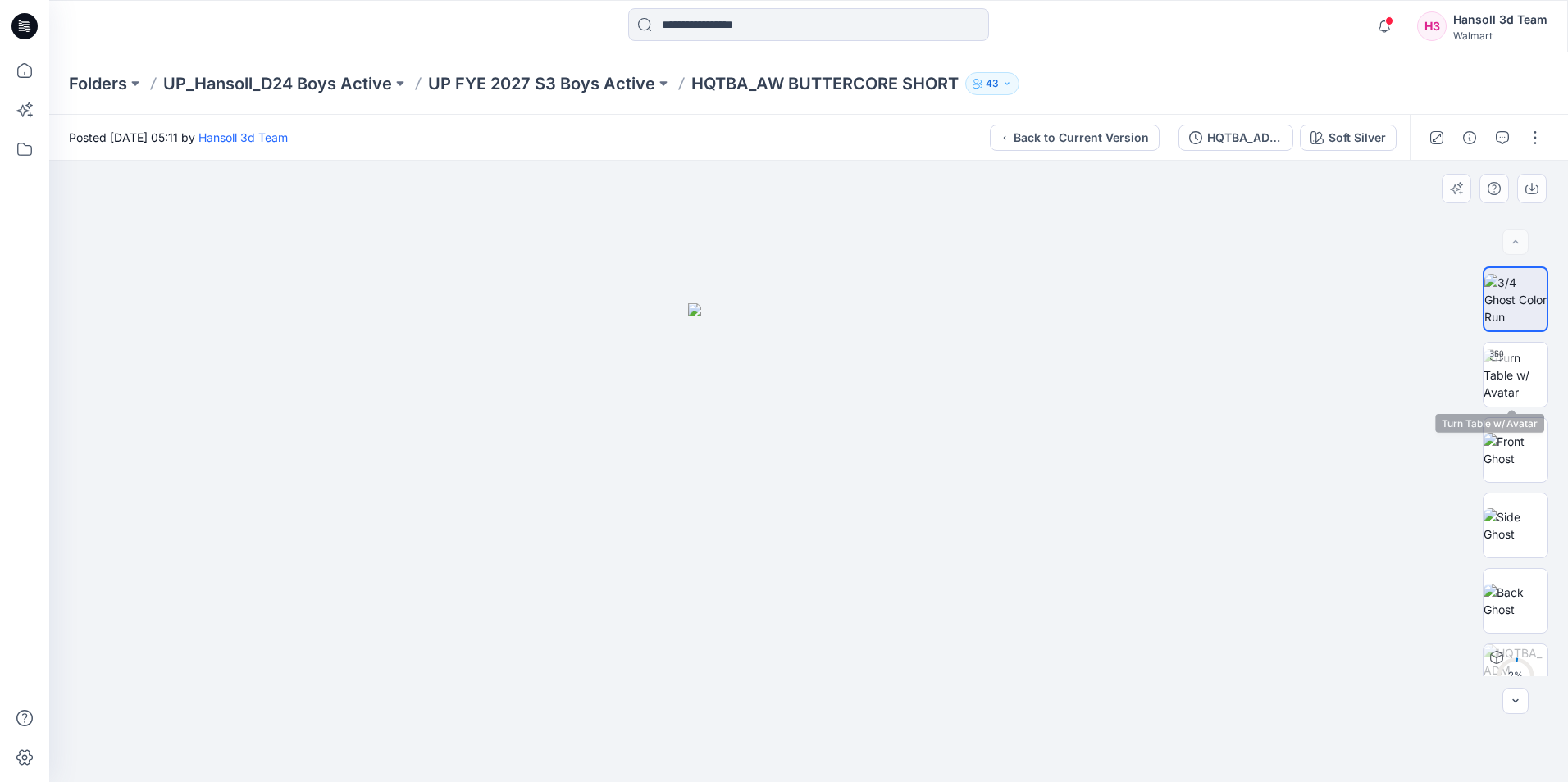
click at [1514, 362] on img at bounding box center [1515, 375] width 64 height 52
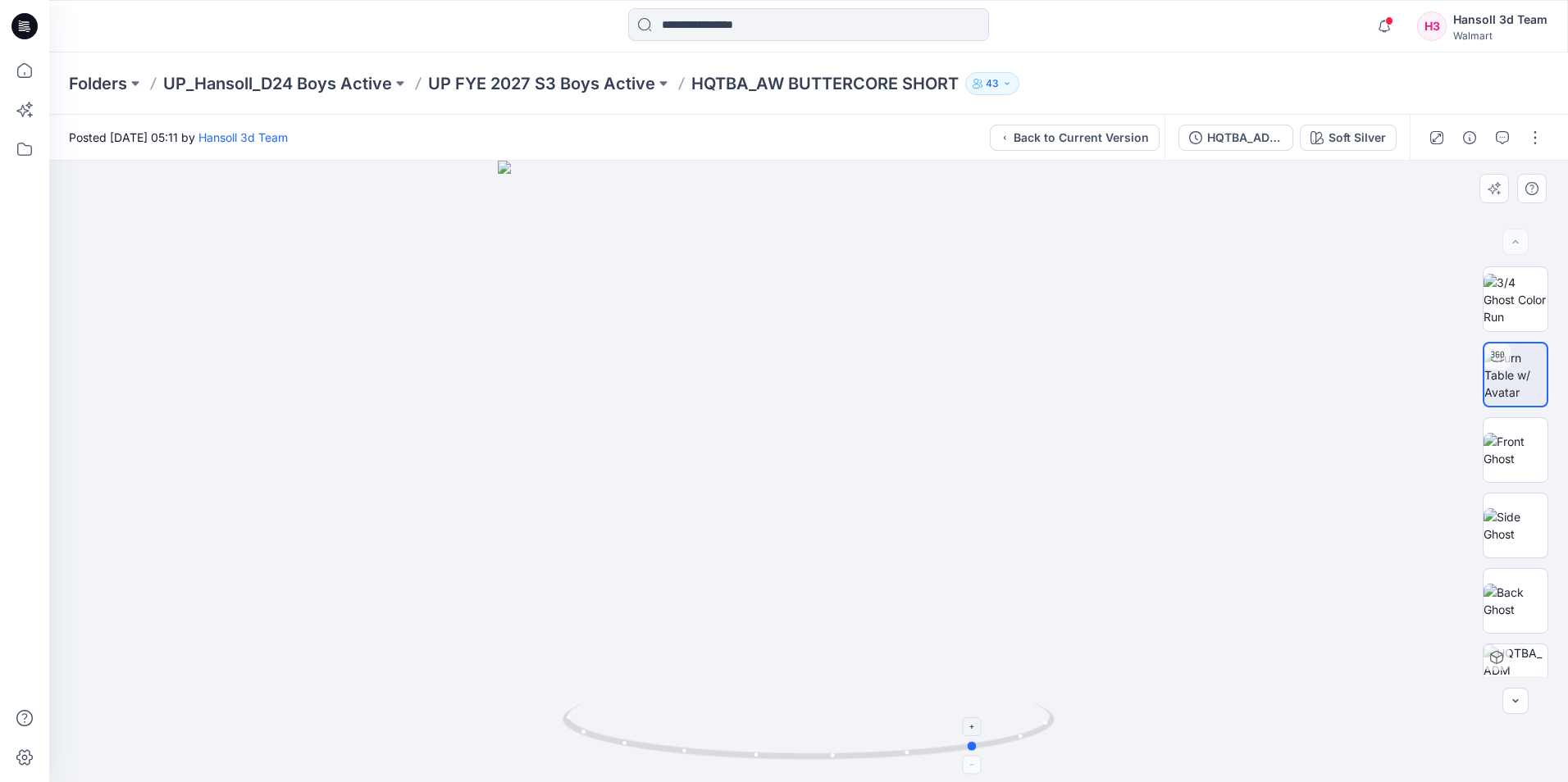
drag, startPoint x: 812, startPoint y: 753, endPoint x: 981, endPoint y: 746, distance: 169.9
click at [981, 746] on icon at bounding box center [810, 733] width 496 height 61
drag, startPoint x: 979, startPoint y: 749, endPoint x: 1075, endPoint y: 729, distance: 97.9
click at [1075, 729] on div at bounding box center [808, 471] width 1518 height 621
click at [1274, 142] on div "HQTBA_ADM SC_REV_AW BUTTERCORE SHORT" at bounding box center [1244, 138] width 75 height 18
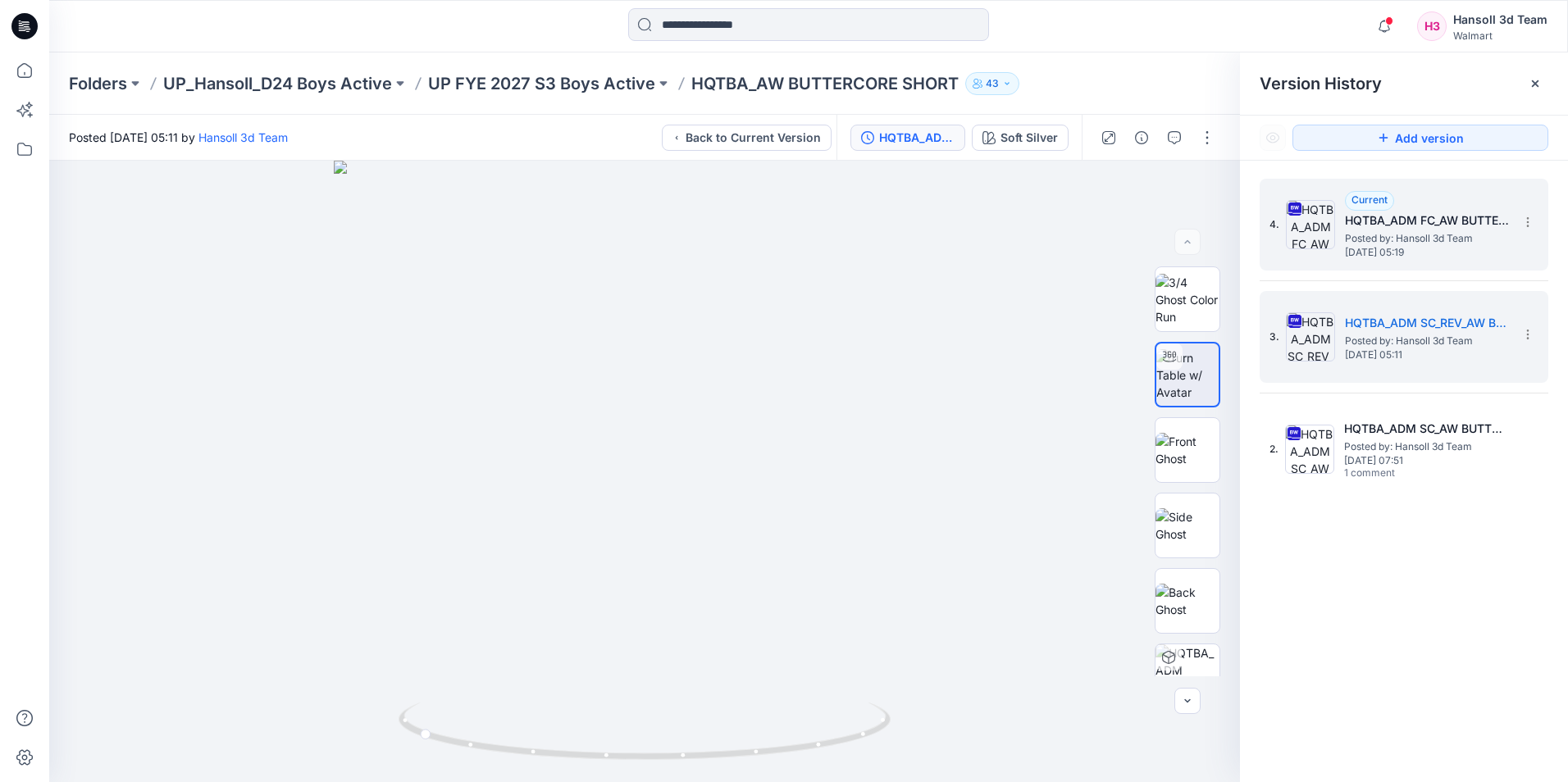
click at [1463, 242] on span "Posted by: Hansoll 3d Team" at bounding box center [1427, 238] width 164 height 16
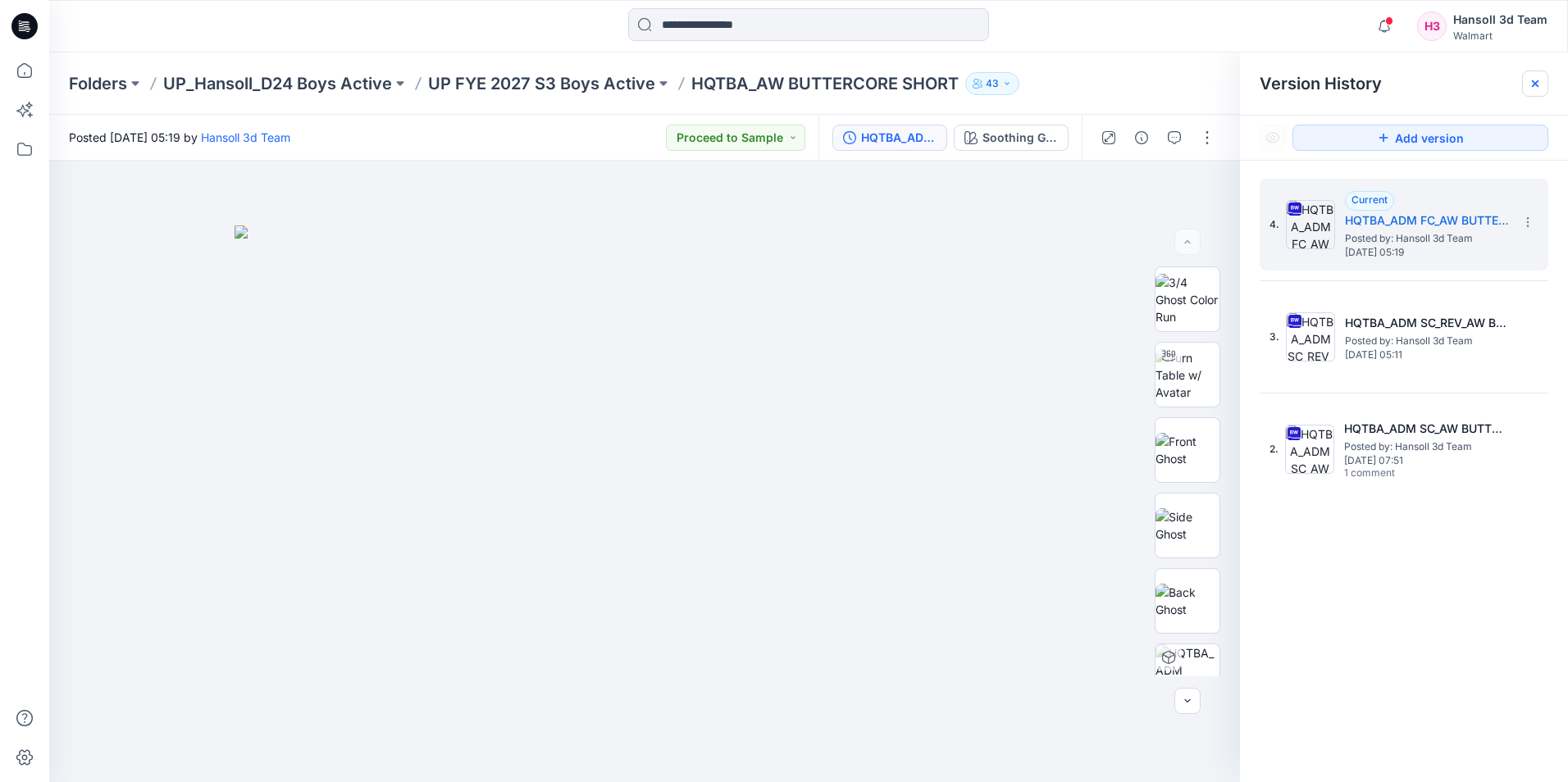
click at [1536, 89] on icon at bounding box center [1534, 83] width 13 height 13
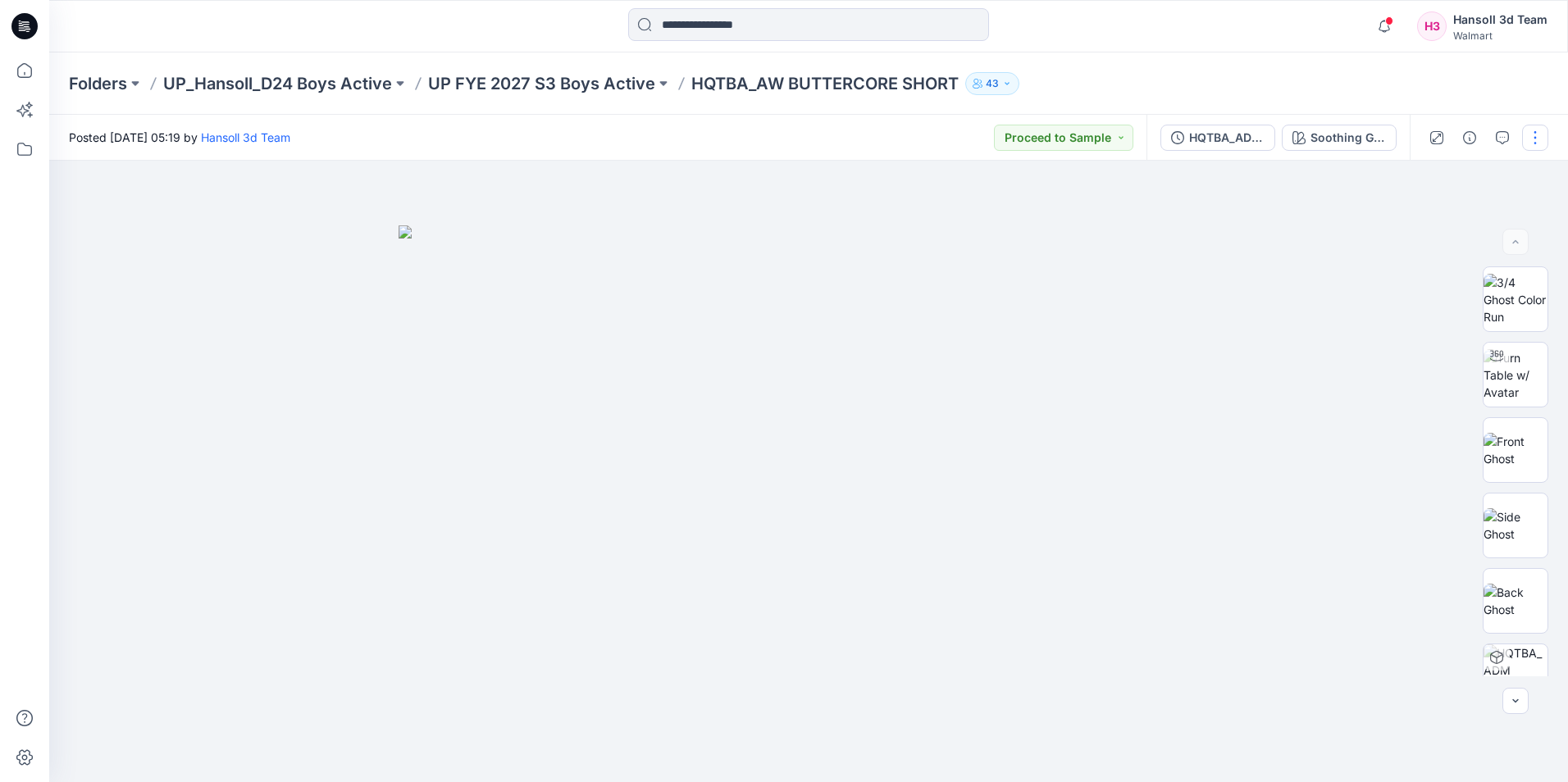
click at [1530, 134] on button "button" at bounding box center [1535, 138] width 26 height 26
click at [1445, 224] on button "Edit" at bounding box center [1465, 222] width 151 height 30
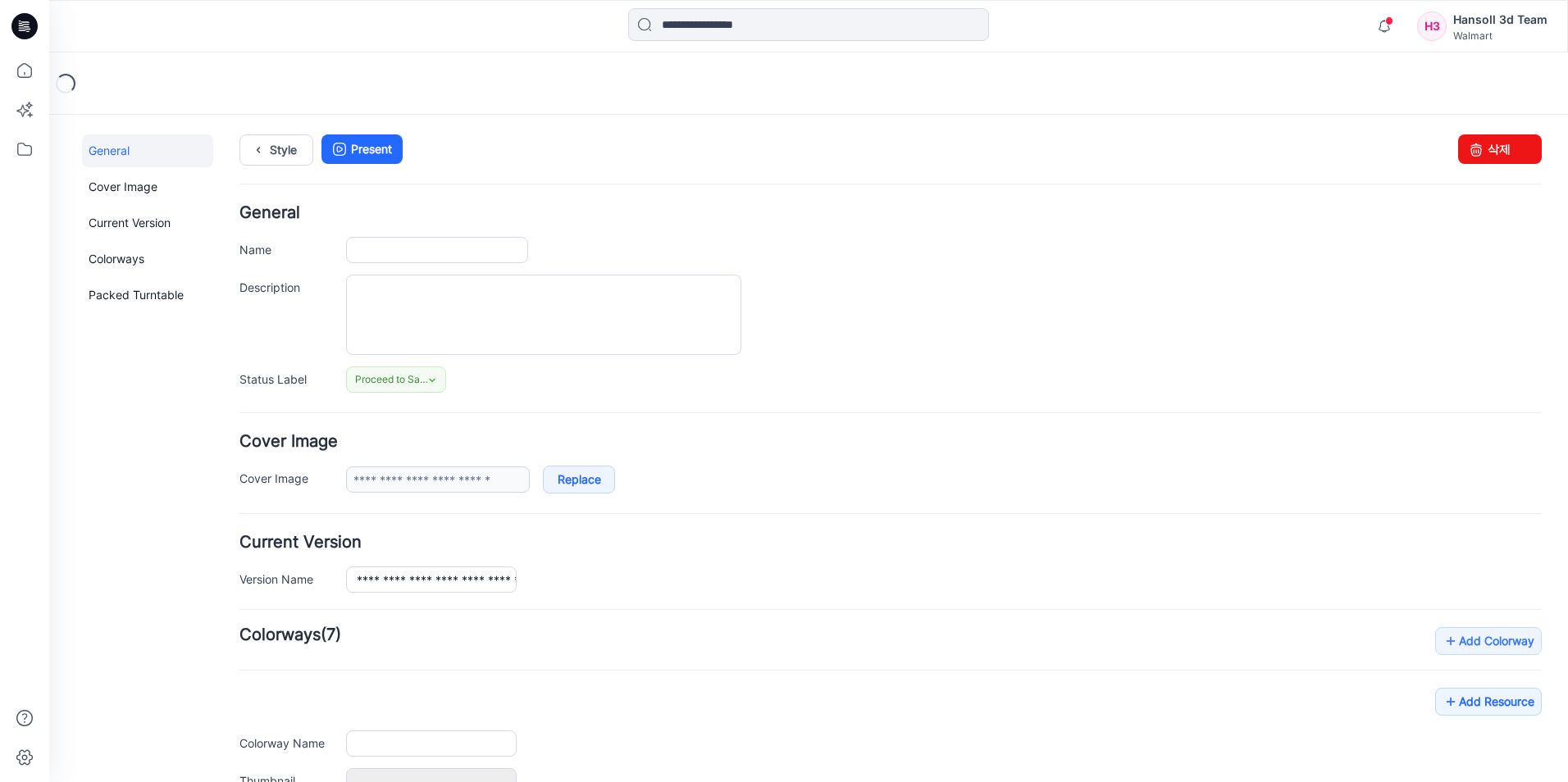
type input "**********"
type textarea "**********"
type input "**********"
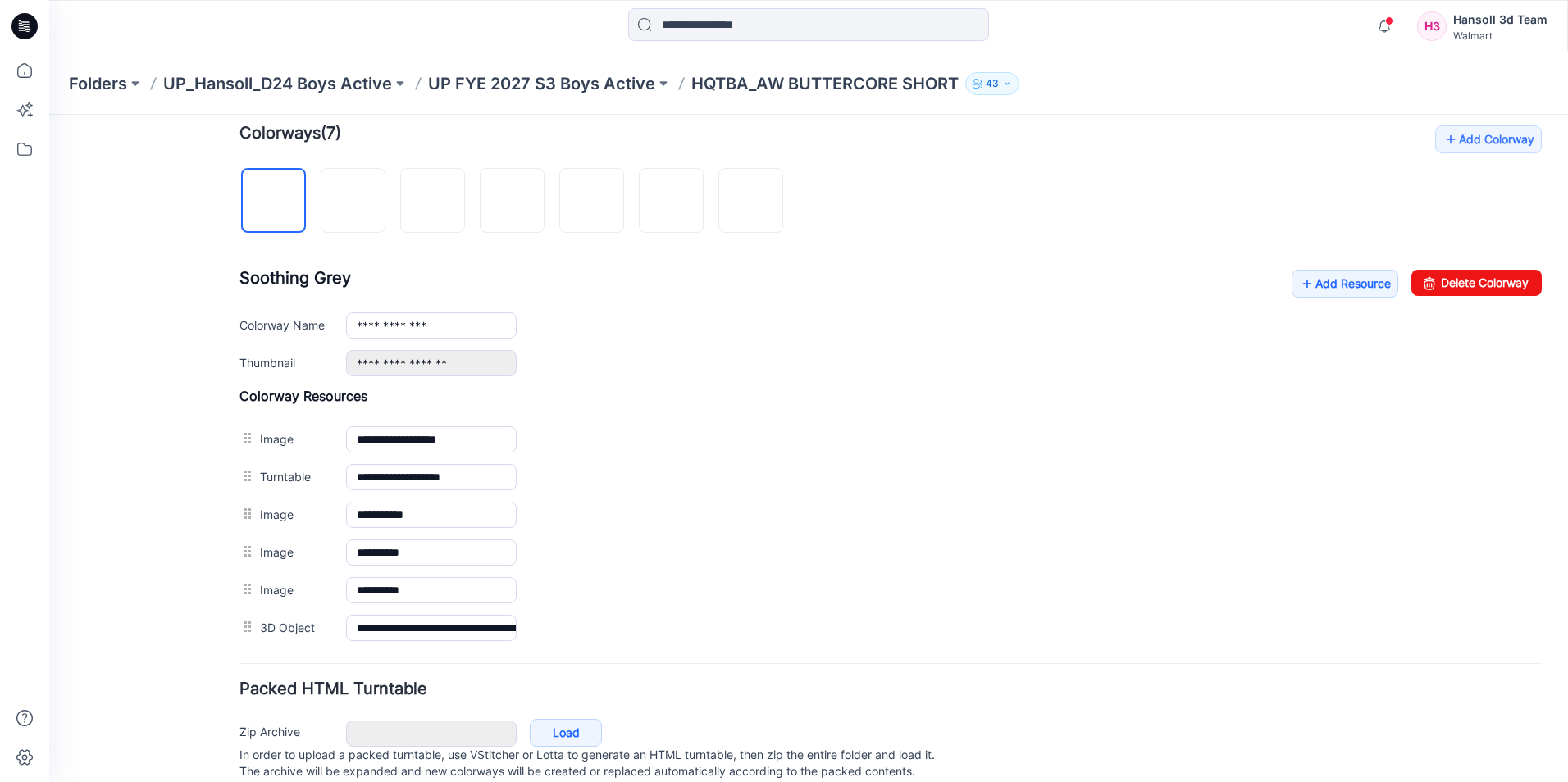
scroll to position [472, 0]
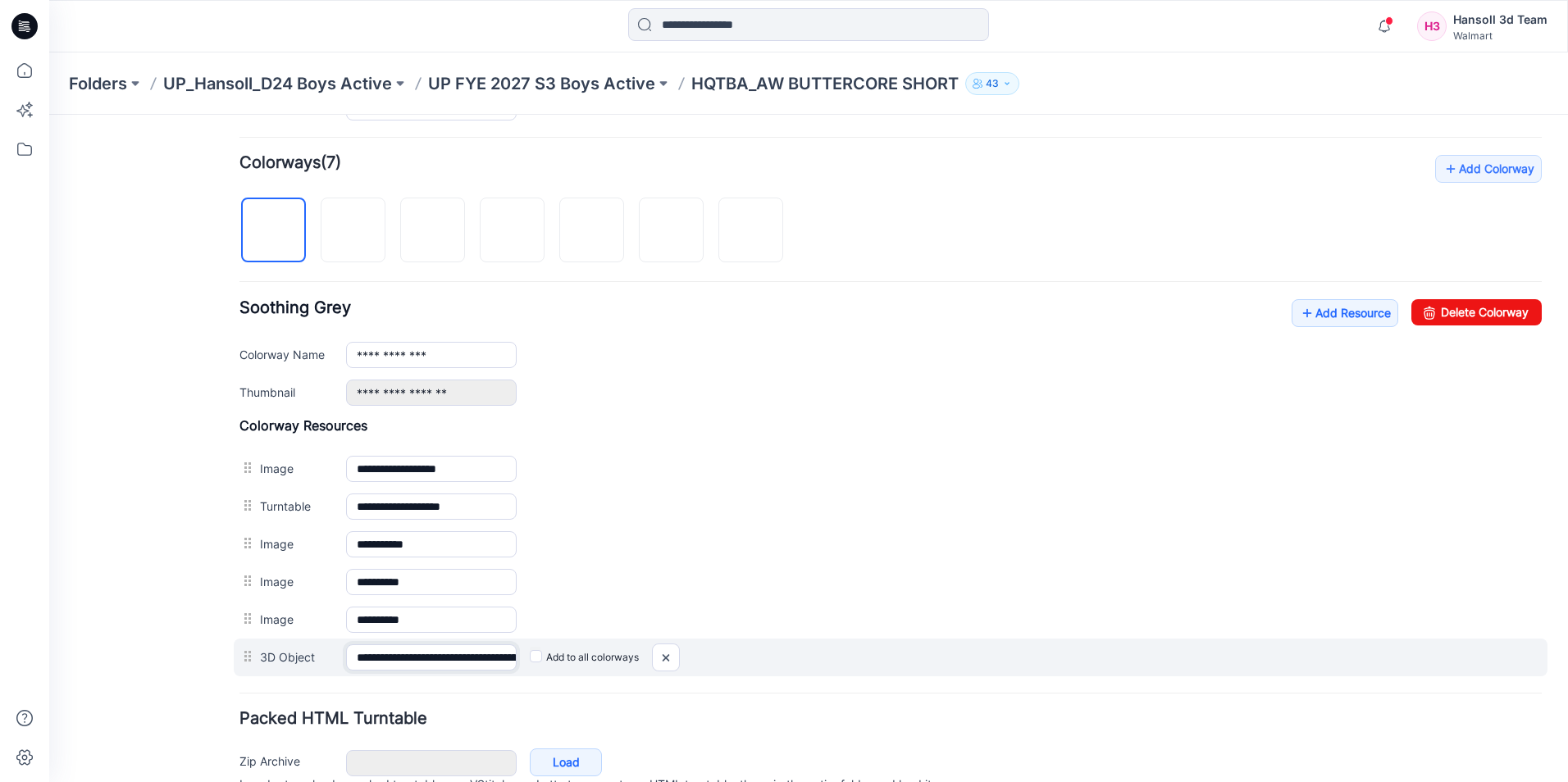
click at [437, 662] on input "**********" at bounding box center [431, 657] width 171 height 26
click at [456, 660] on input "**********" at bounding box center [431, 657] width 171 height 26
drag, startPoint x: 450, startPoint y: 658, endPoint x: 477, endPoint y: 660, distance: 27.2
click at [477, 660] on input "**********" at bounding box center [431, 657] width 171 height 26
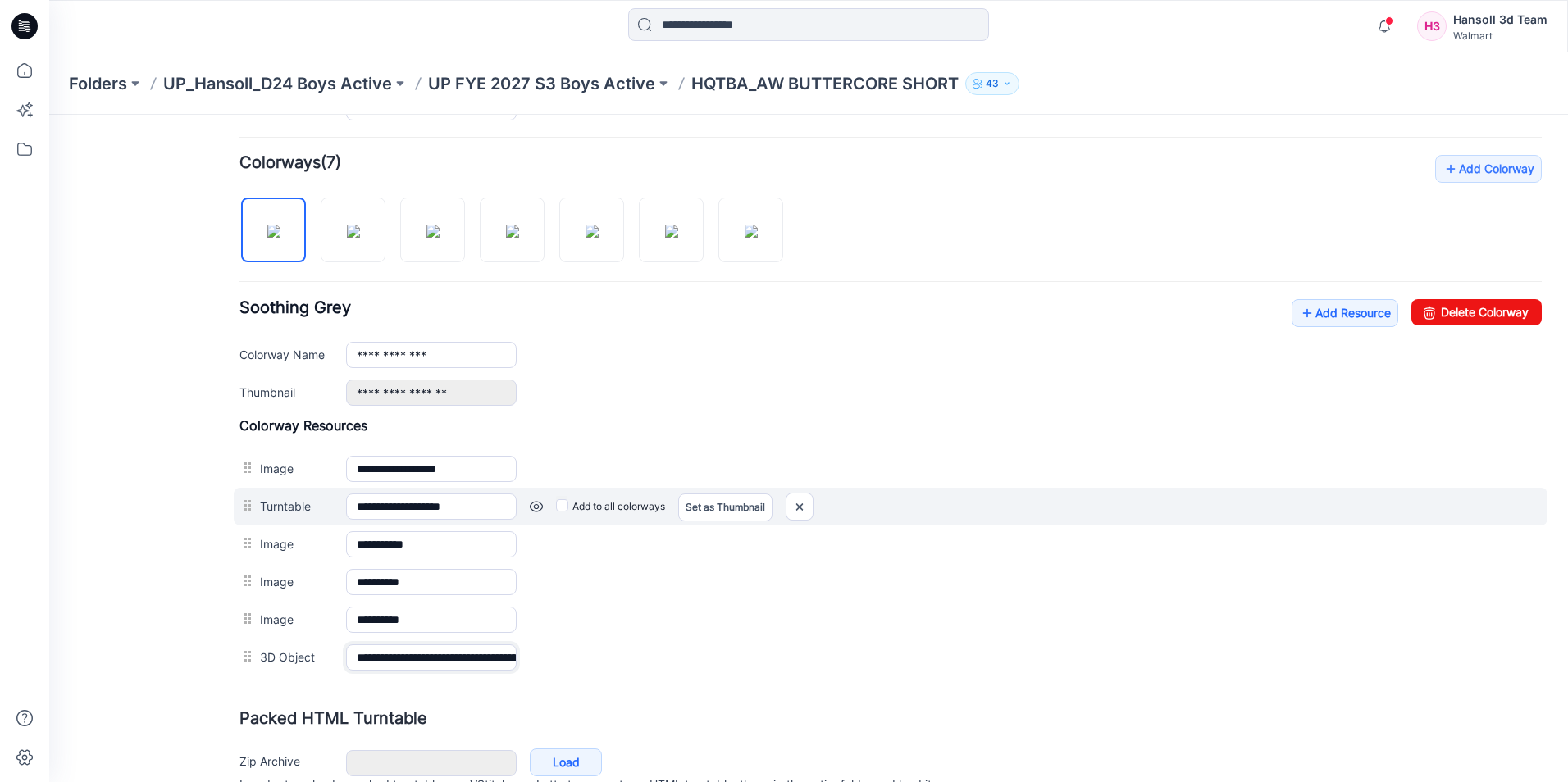
type input "**********"
click at [1160, 497] on div "Add to all colorways Set as Thumbnail Unset as Thumbnail" at bounding box center [1029, 507] width 1025 height 26
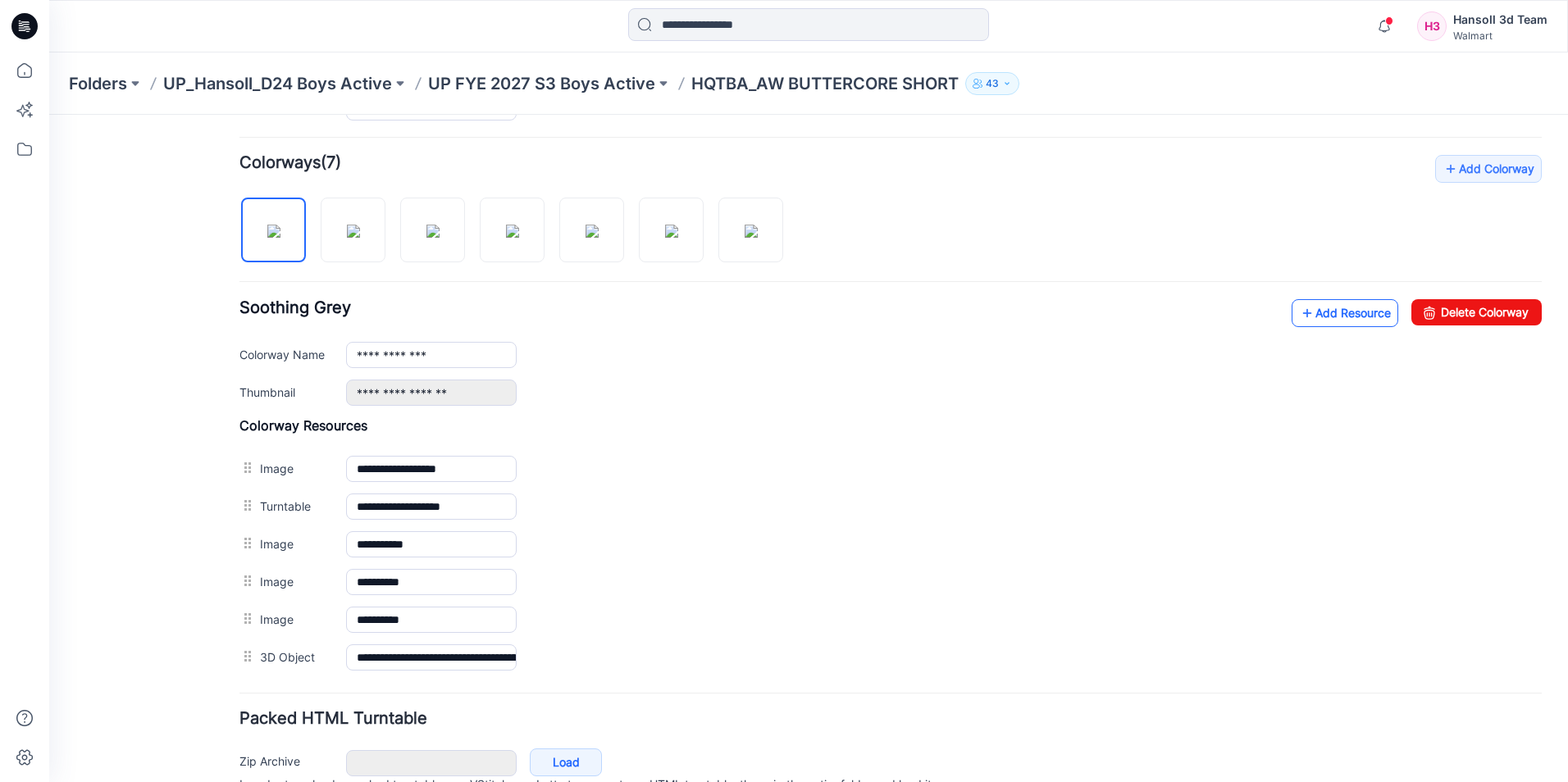
click at [1368, 313] on link "Add Resource" at bounding box center [1344, 313] width 107 height 28
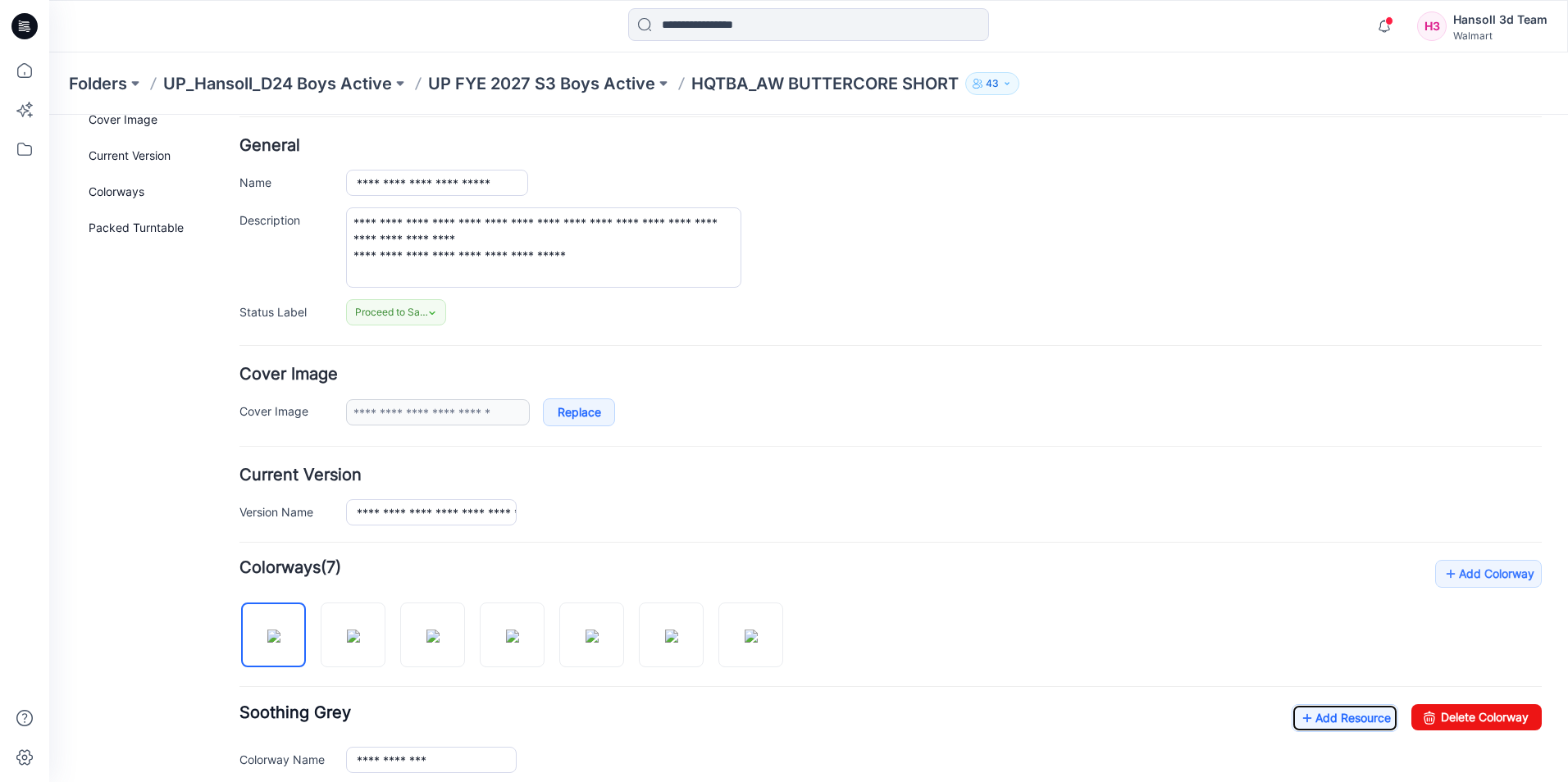
scroll to position [0, 0]
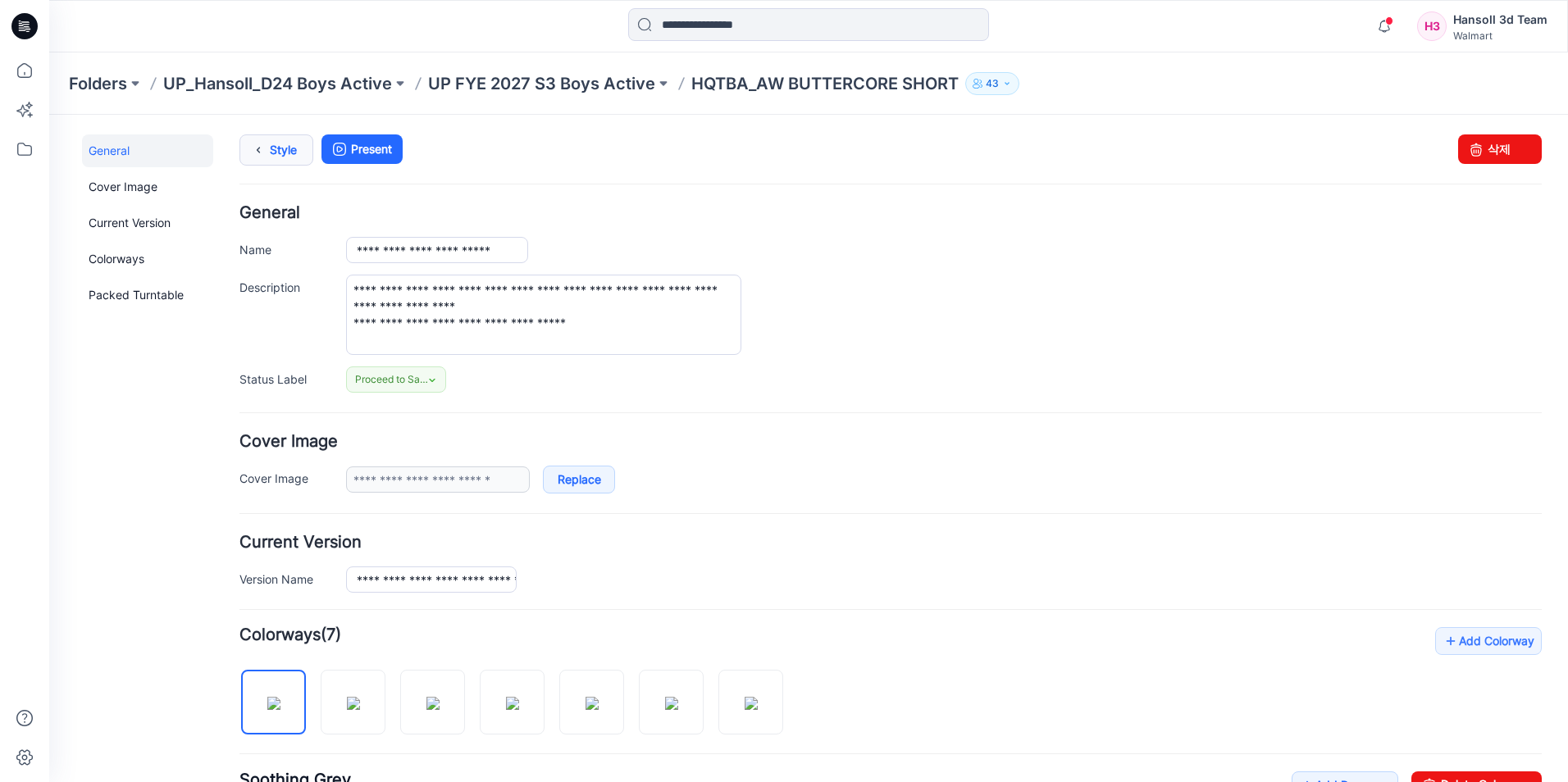
click at [283, 149] on link "Style" at bounding box center [276, 149] width 74 height 31
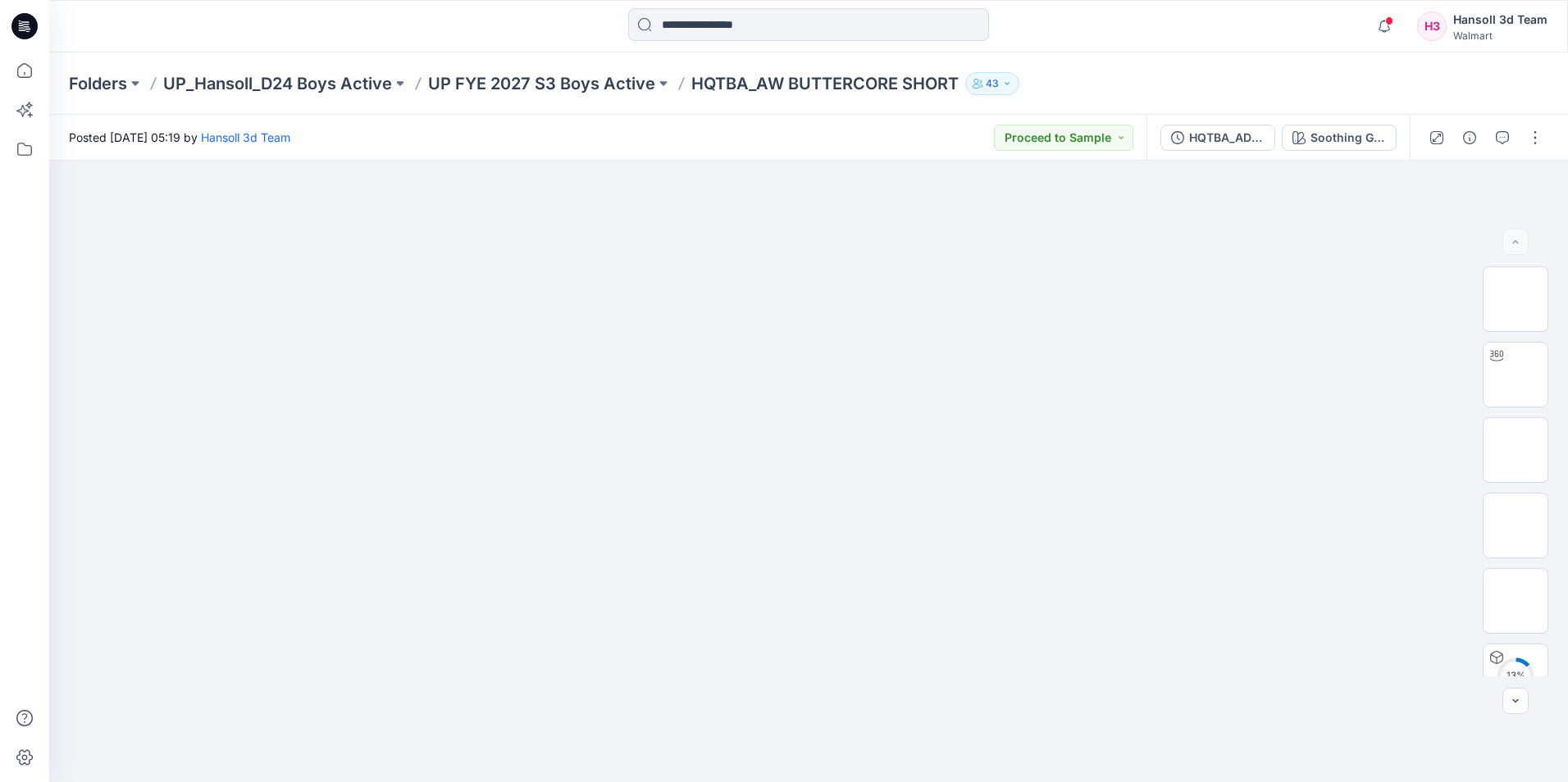
click at [1264, 67] on div "Folders UP_Hansoll_D24 Boys Active UP FYE 2027 S3 Boys Active HQTBA_AW BUTTERCO…" at bounding box center [808, 83] width 1518 height 62
click at [1509, 134] on button "button" at bounding box center [1502, 138] width 26 height 26
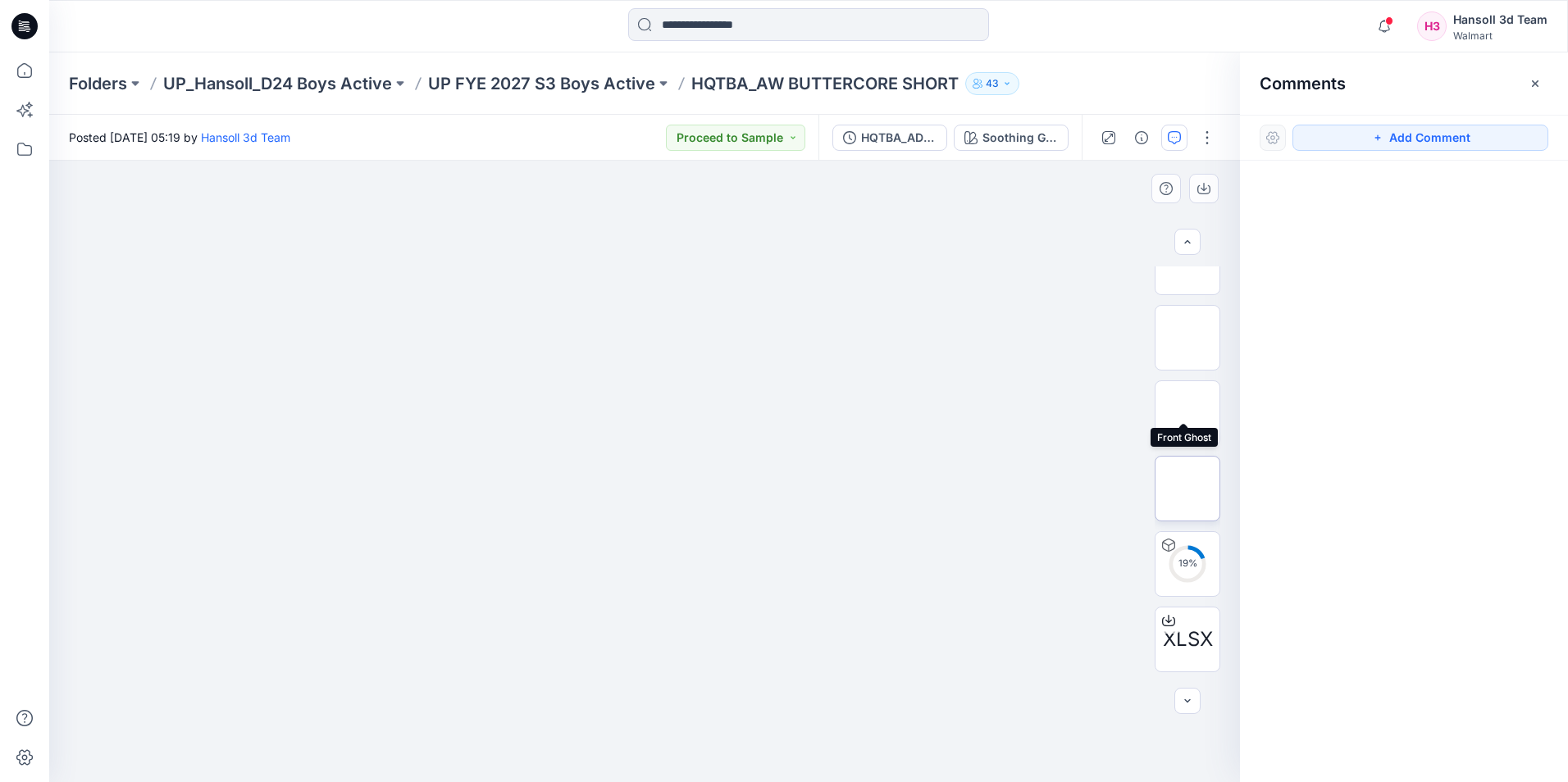
scroll to position [184, 0]
click at [1390, 140] on button "Add Comment" at bounding box center [1420, 138] width 256 height 26
click at [816, 311] on div "1" at bounding box center [644, 471] width 1190 height 621
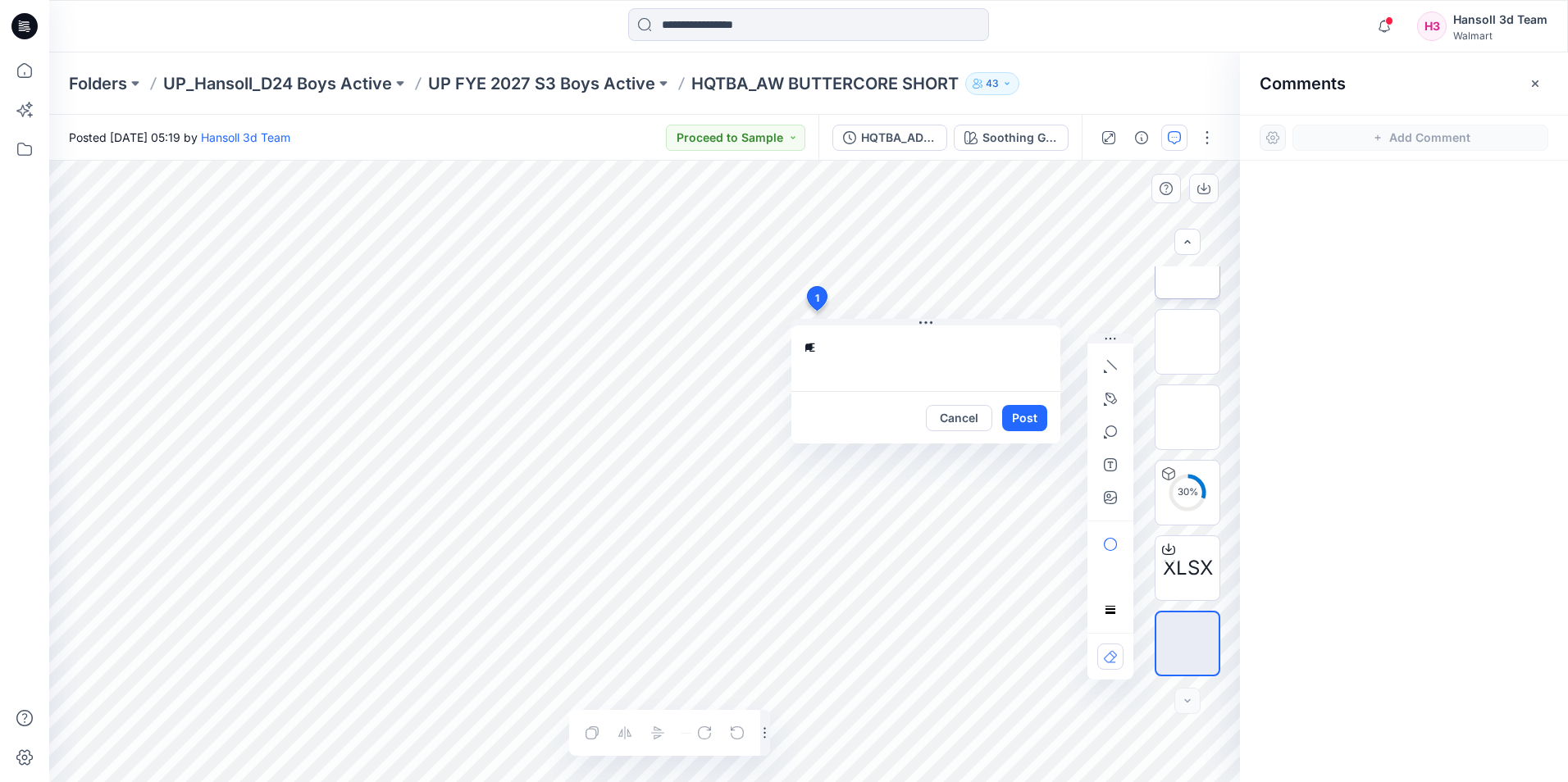
type textarea "*"
type textarea "**********"
click at [1025, 425] on button "Post" at bounding box center [1024, 418] width 45 height 26
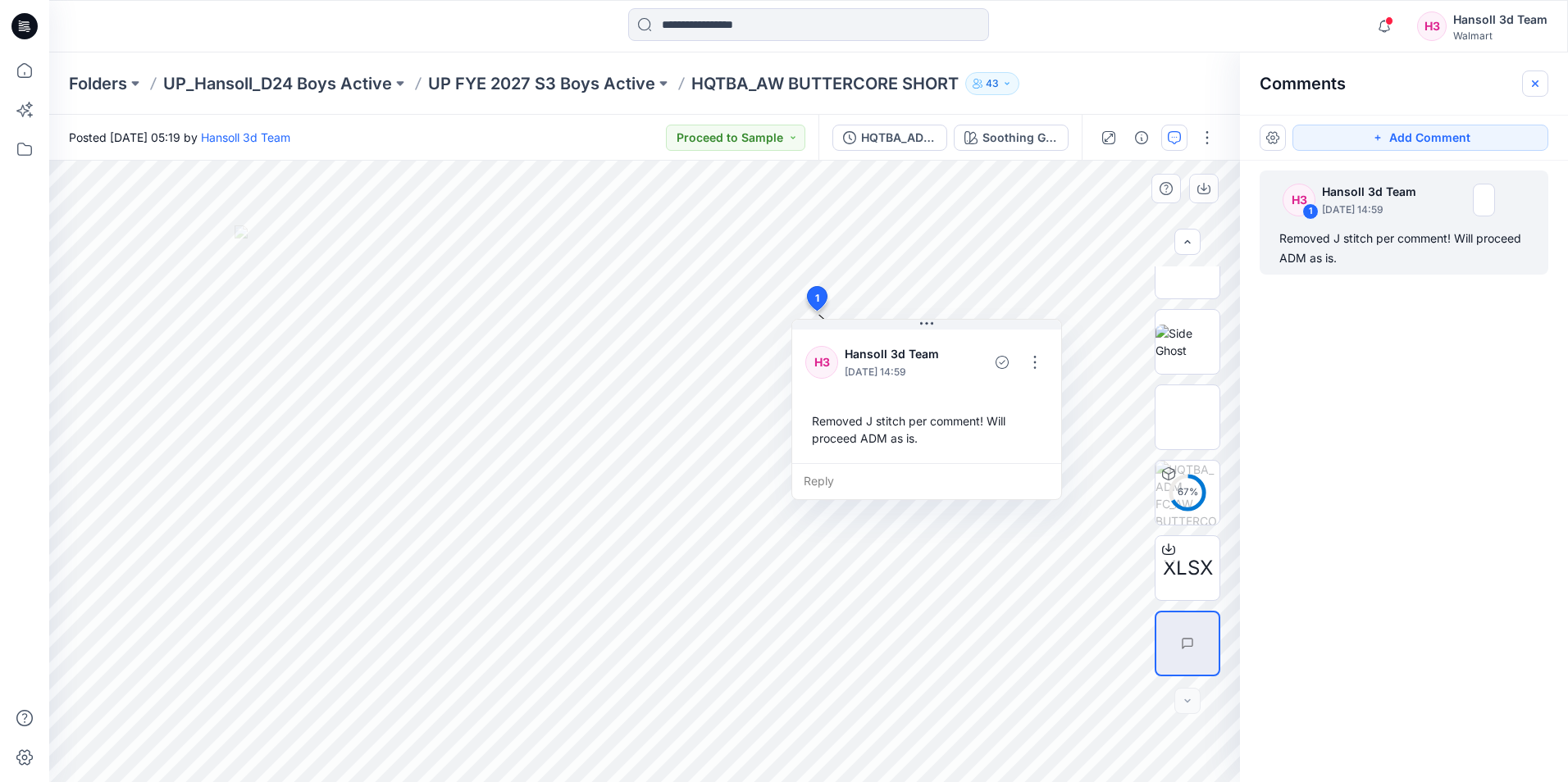
click at [1536, 89] on icon "button" at bounding box center [1534, 83] width 13 height 13
